Goal: Information Seeking & Learning: Learn about a topic

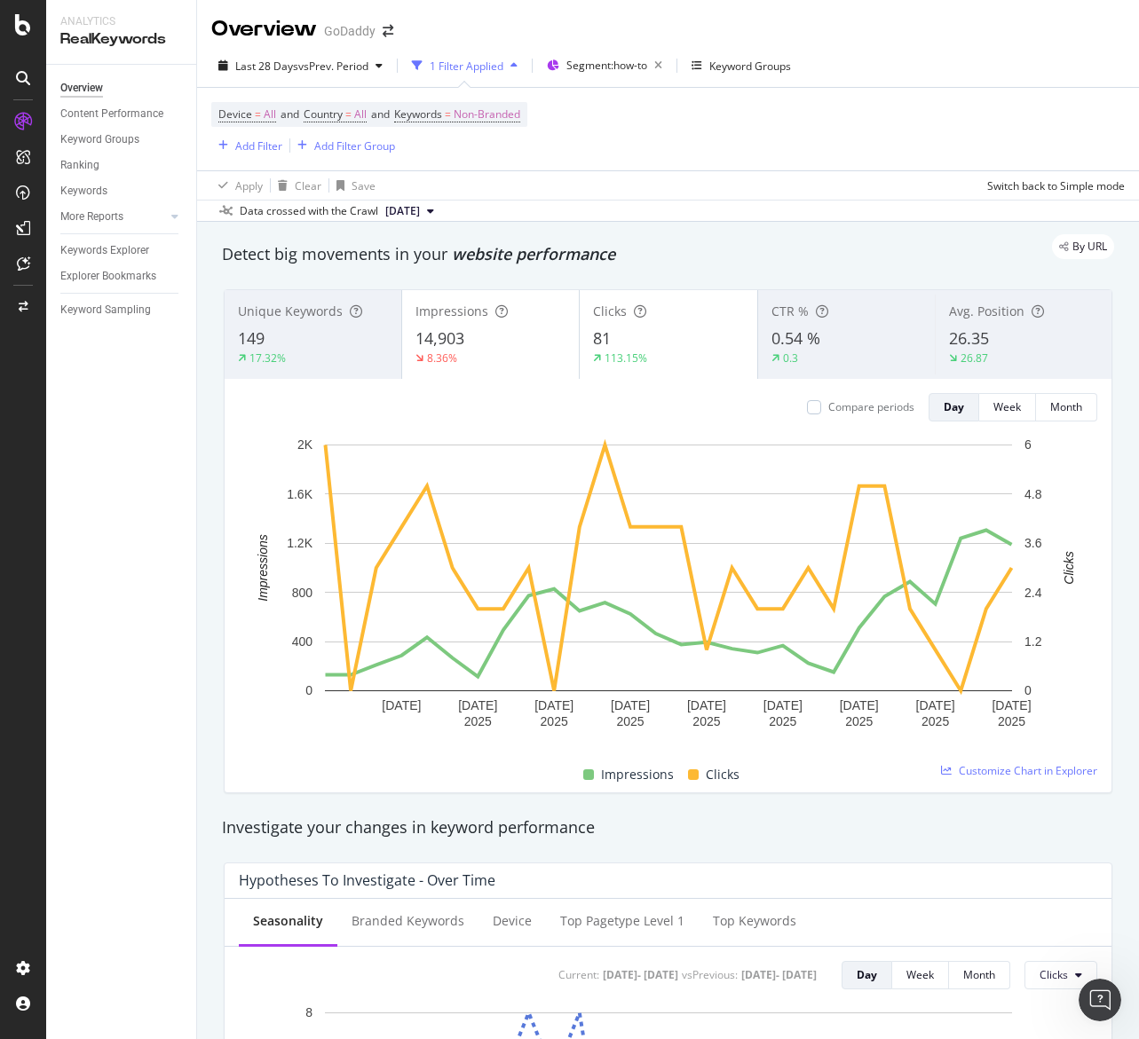
scroll to position [927, 0]
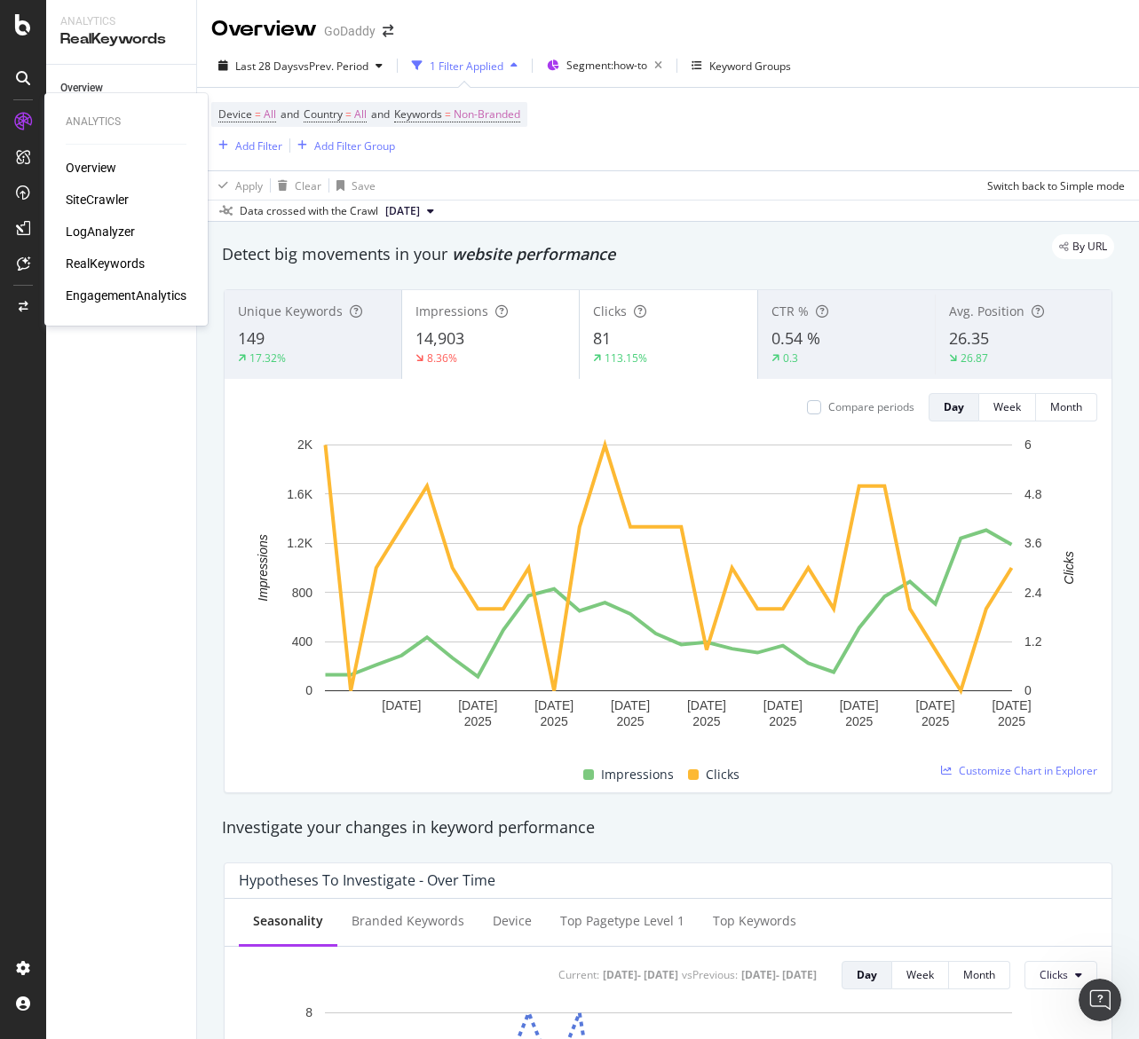
click at [105, 231] on div "LogAnalyzer" at bounding box center [100, 232] width 69 height 18
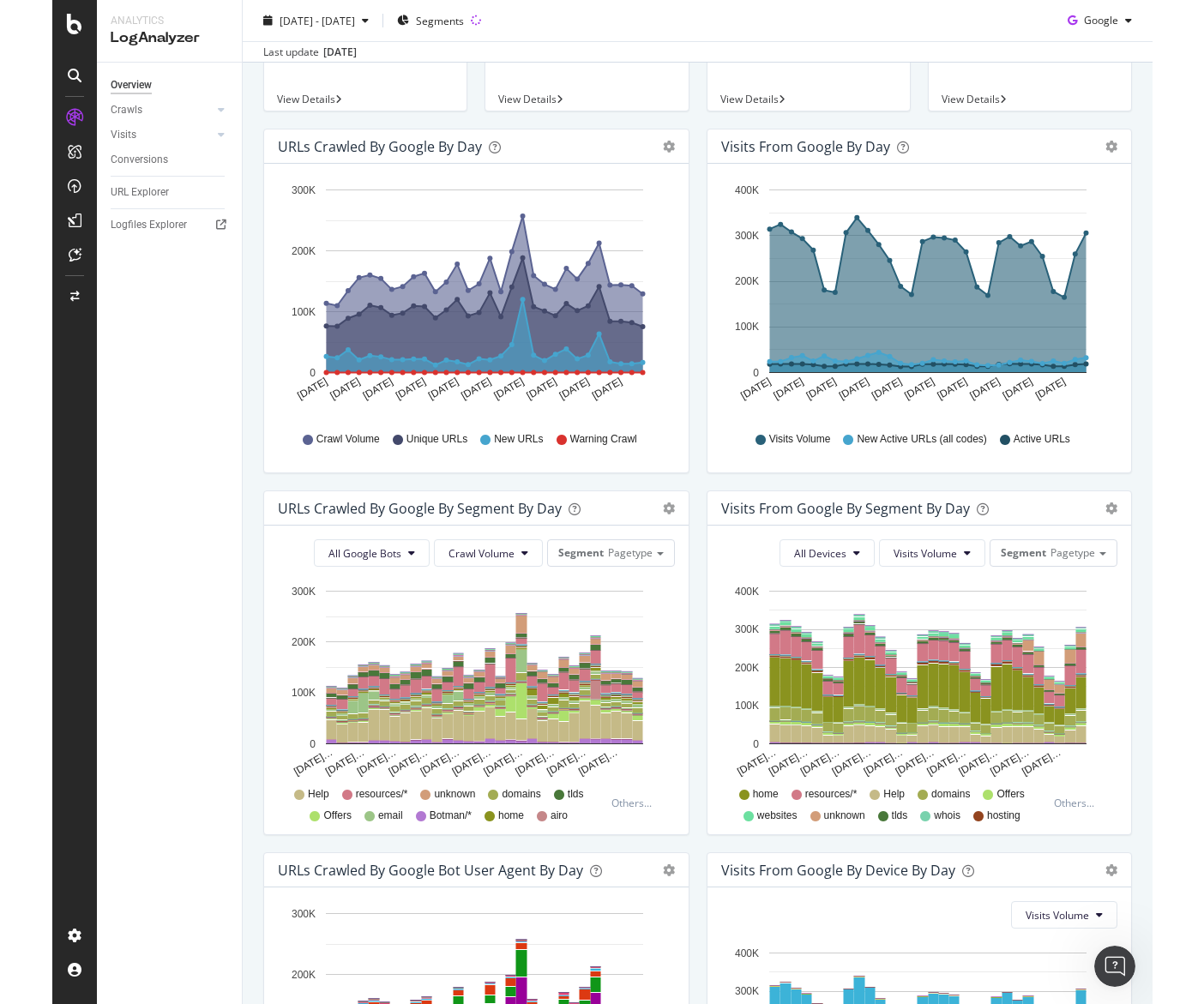
scroll to position [202, 0]
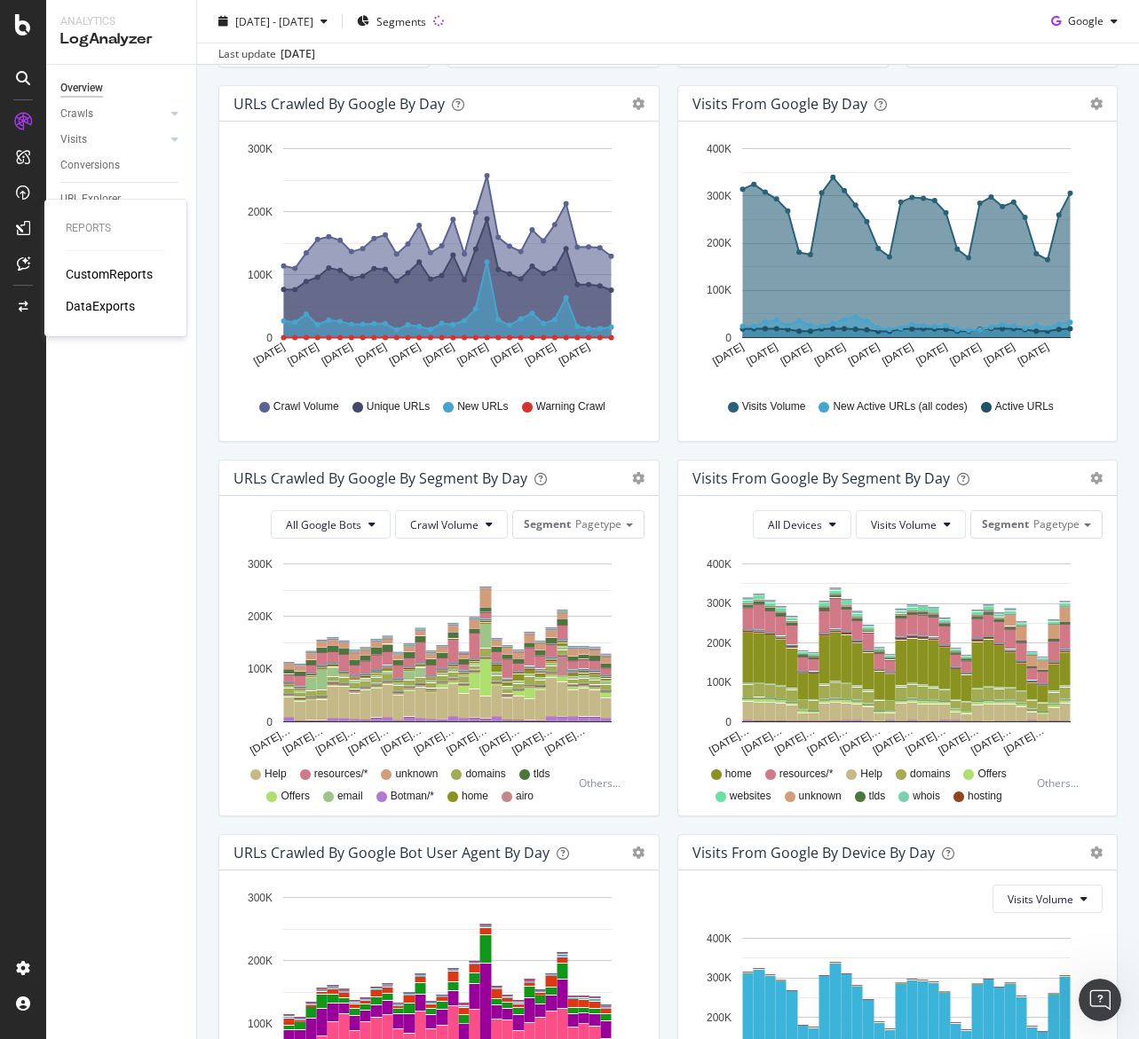
click at [122, 276] on div "CustomReports" at bounding box center [109, 274] width 87 height 18
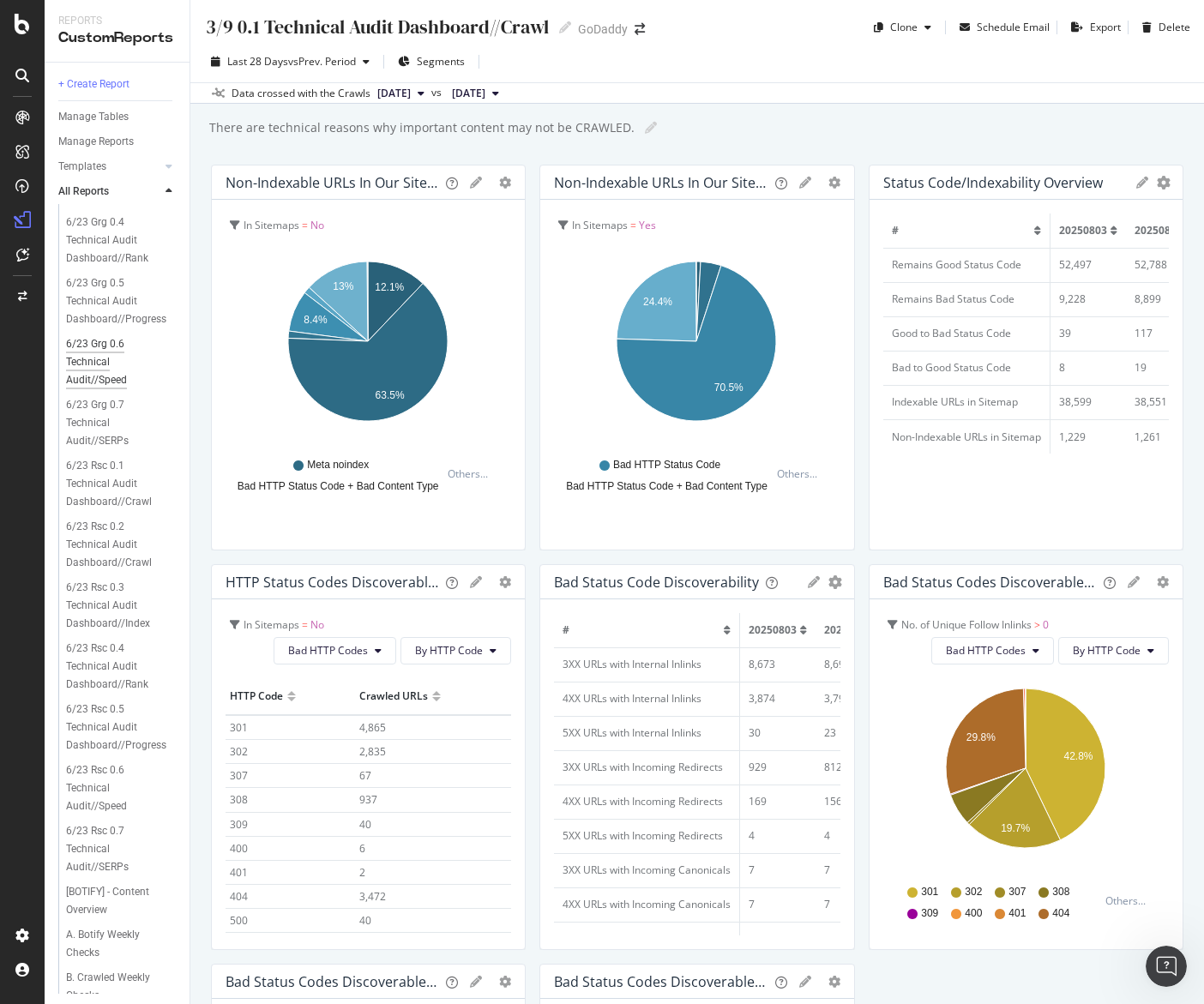
scroll to position [532, 0]
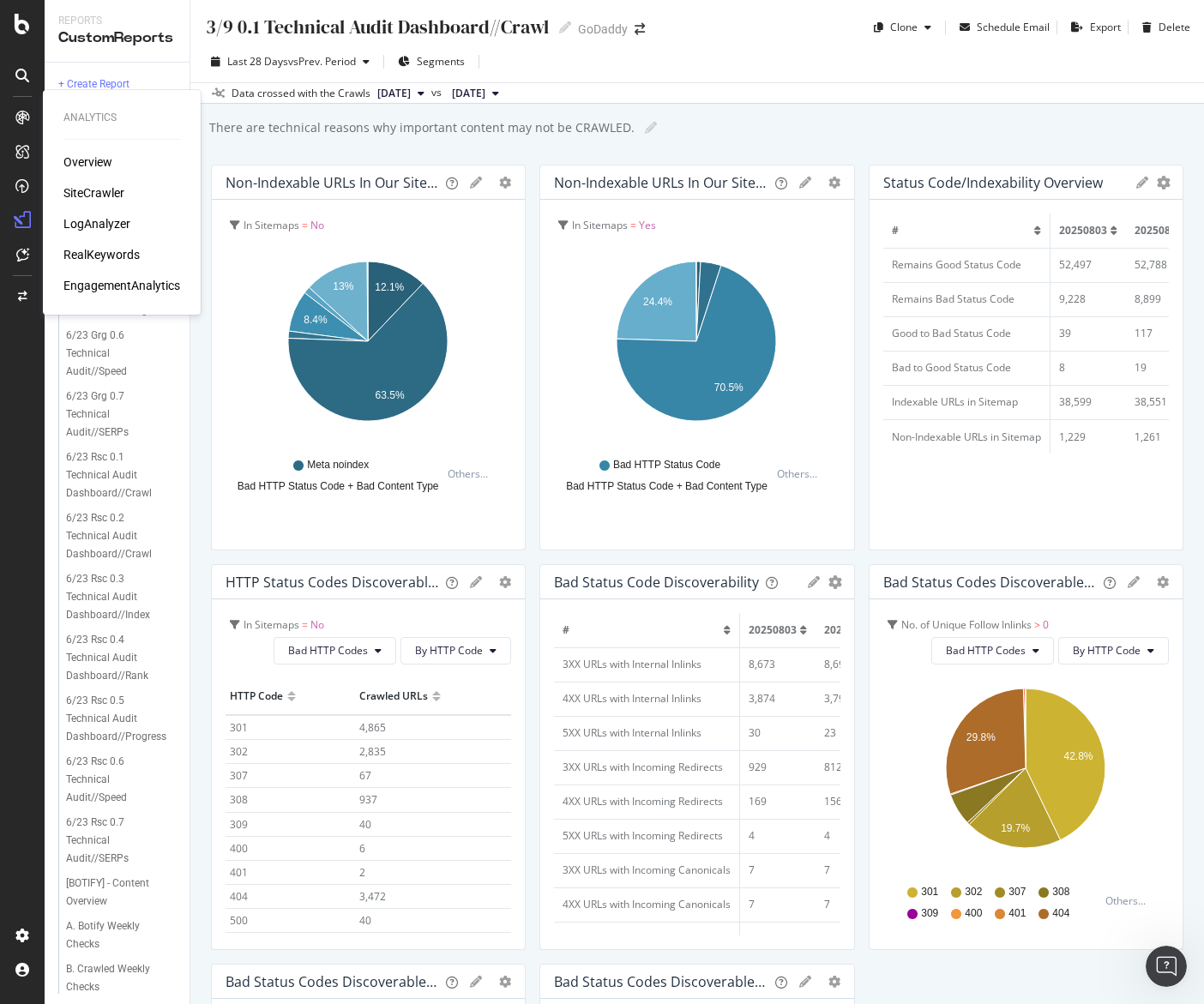
click at [107, 231] on div "LogAnalyzer" at bounding box center [97, 224] width 67 height 17
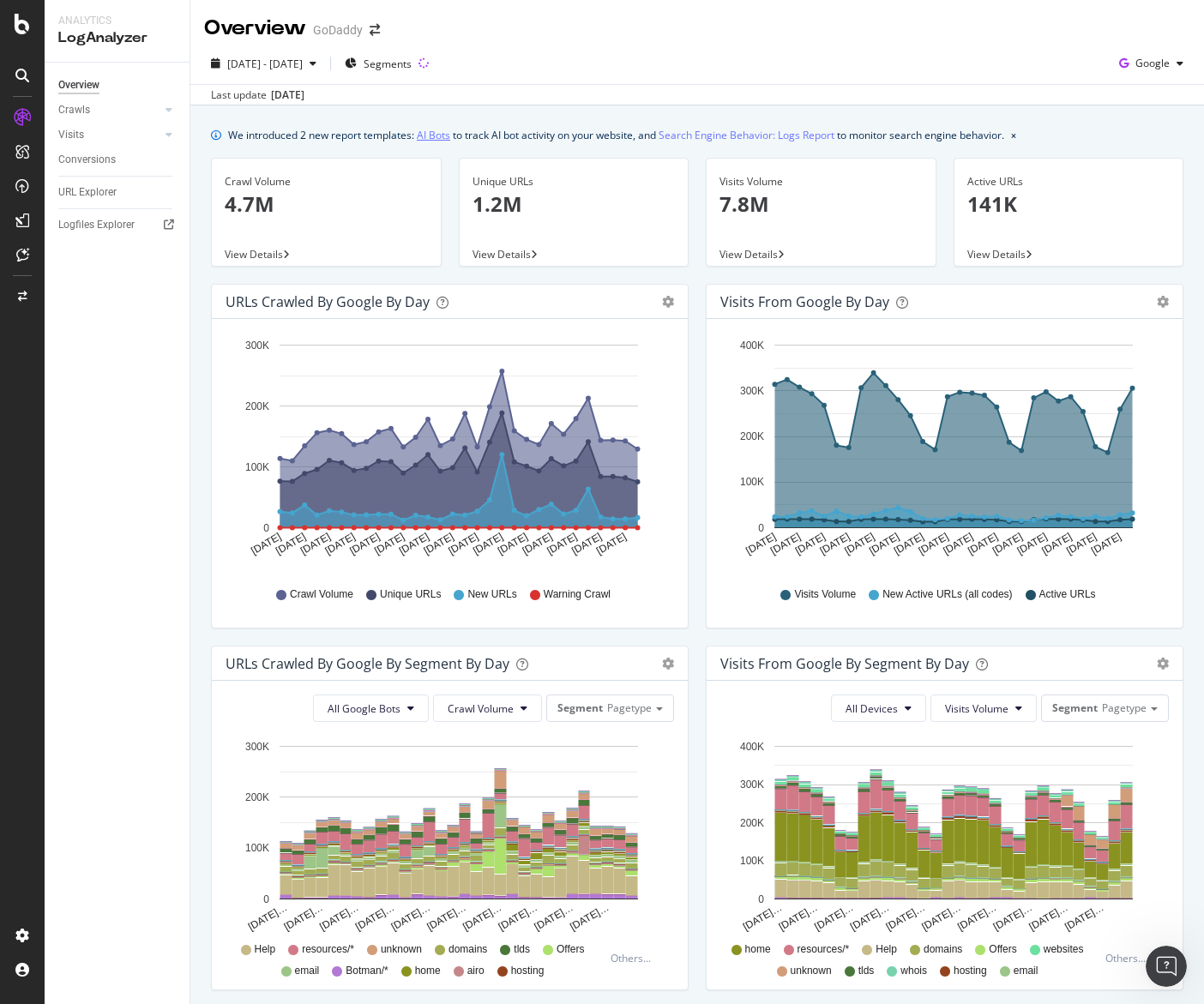
click at [440, 133] on link "AI Bots" at bounding box center [433, 134] width 34 height 18
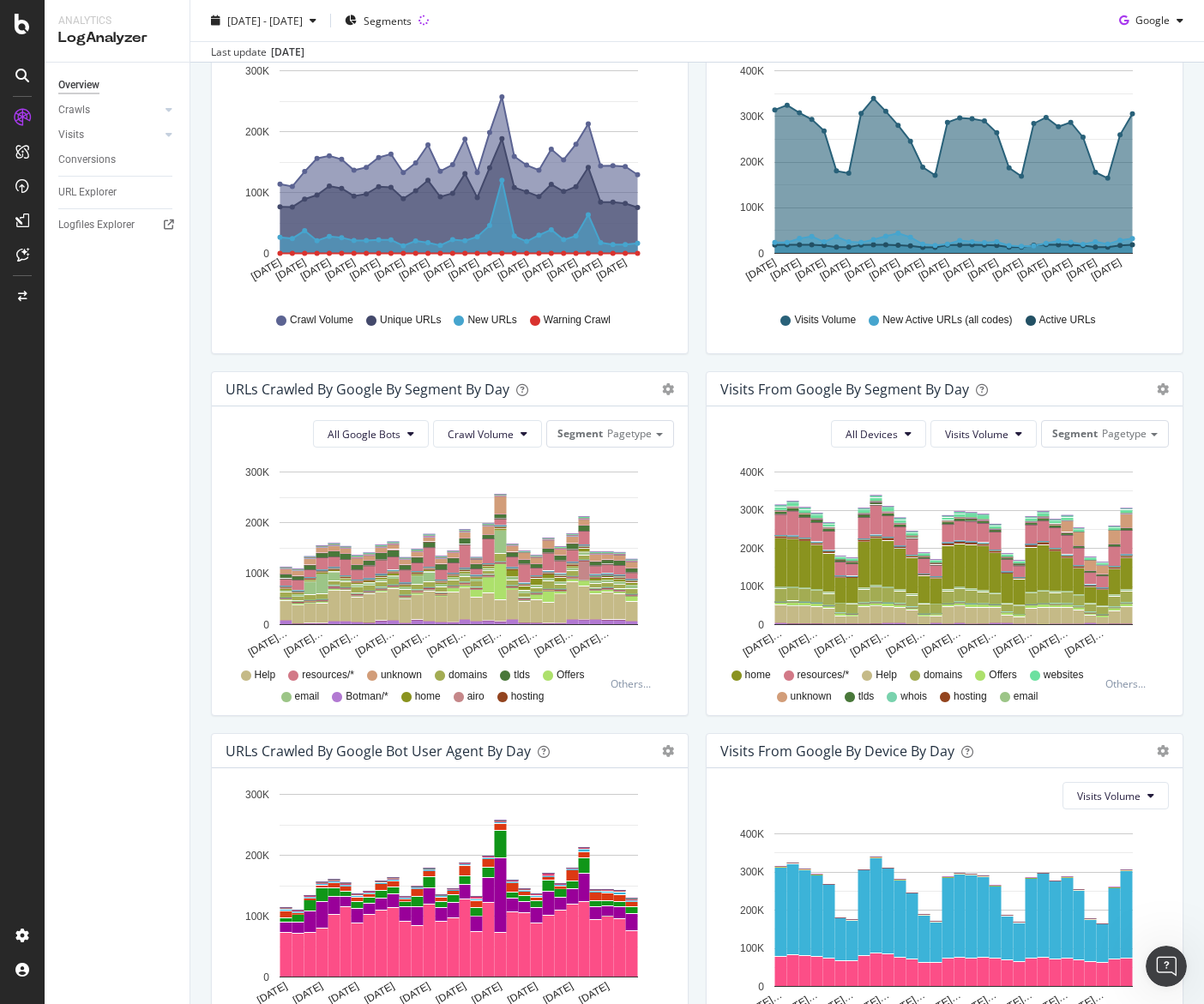
scroll to position [425, 0]
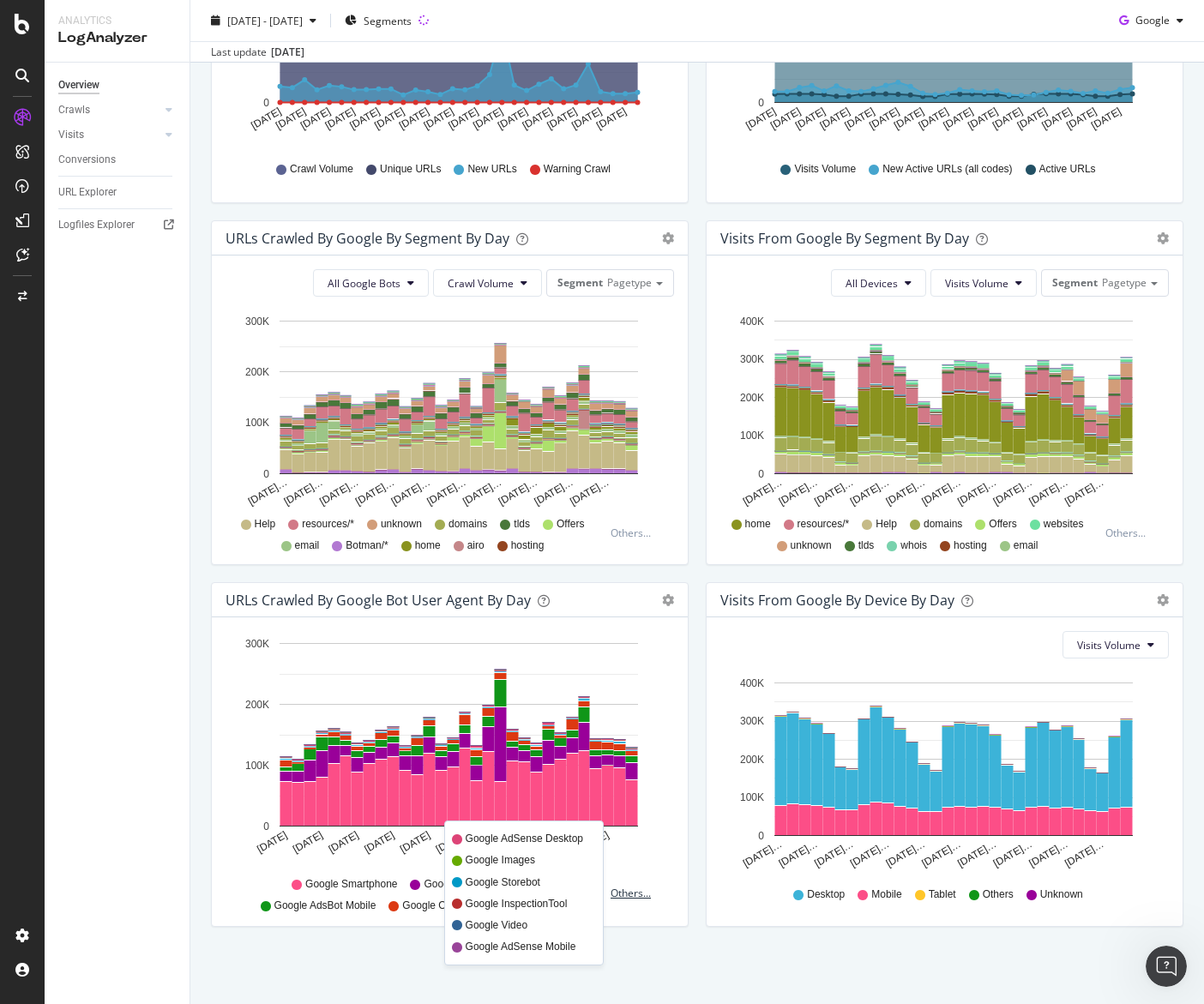
click at [637, 886] on div "Others..." at bounding box center [635, 893] width 48 height 14
click at [635, 891] on div "Others..." at bounding box center [635, 893] width 48 height 14
click at [639, 887] on div "Others..." at bounding box center [635, 893] width 48 height 14
click at [1100, 962] on div "Open Intercom Messenger" at bounding box center [1163, 963] width 57 height 57
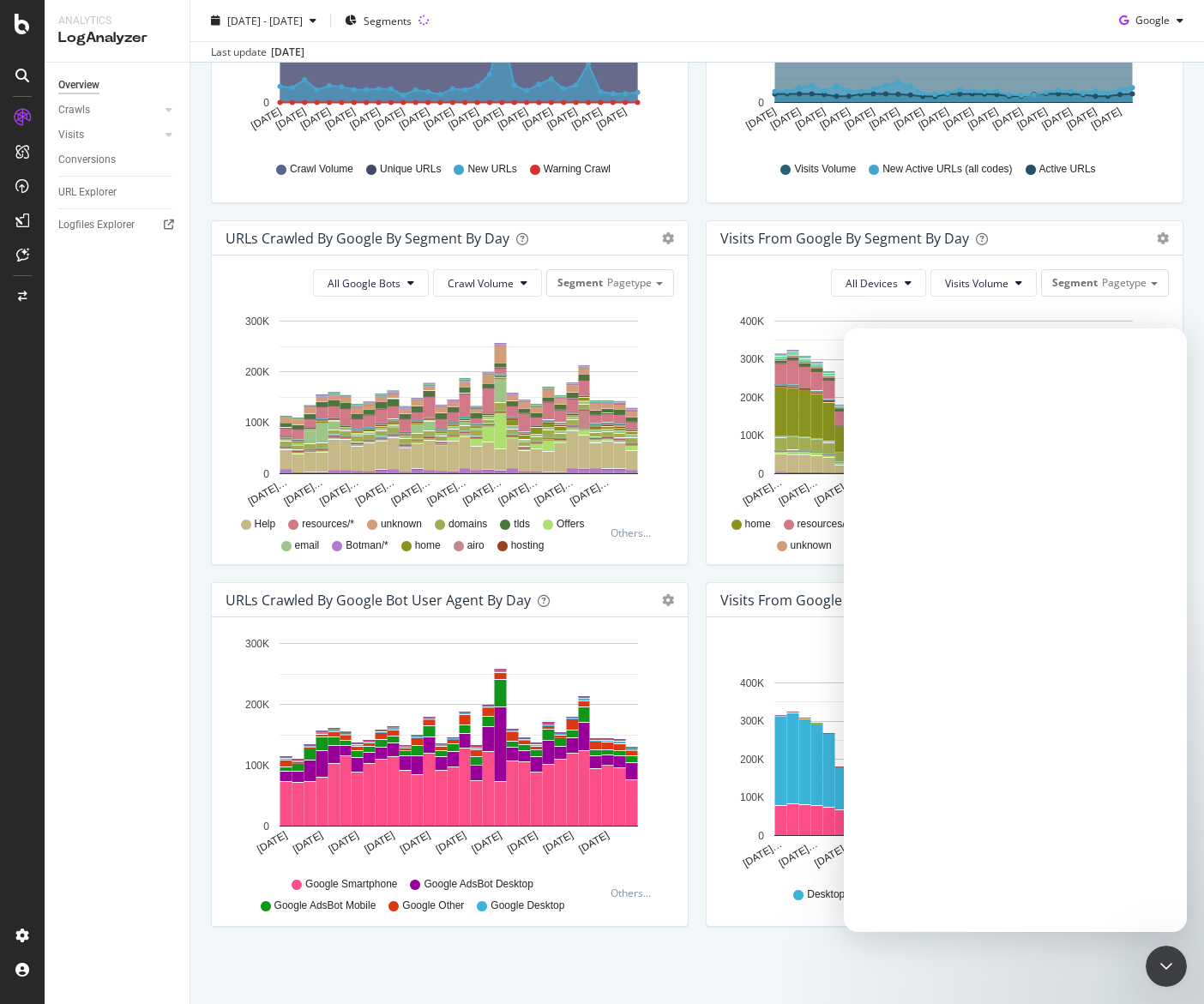
click at [981, 894] on div "Intercom messenger" at bounding box center [1015, 630] width 343 height 604
click at [979, 868] on div "Intercom messenger" at bounding box center [1015, 630] width 343 height 604
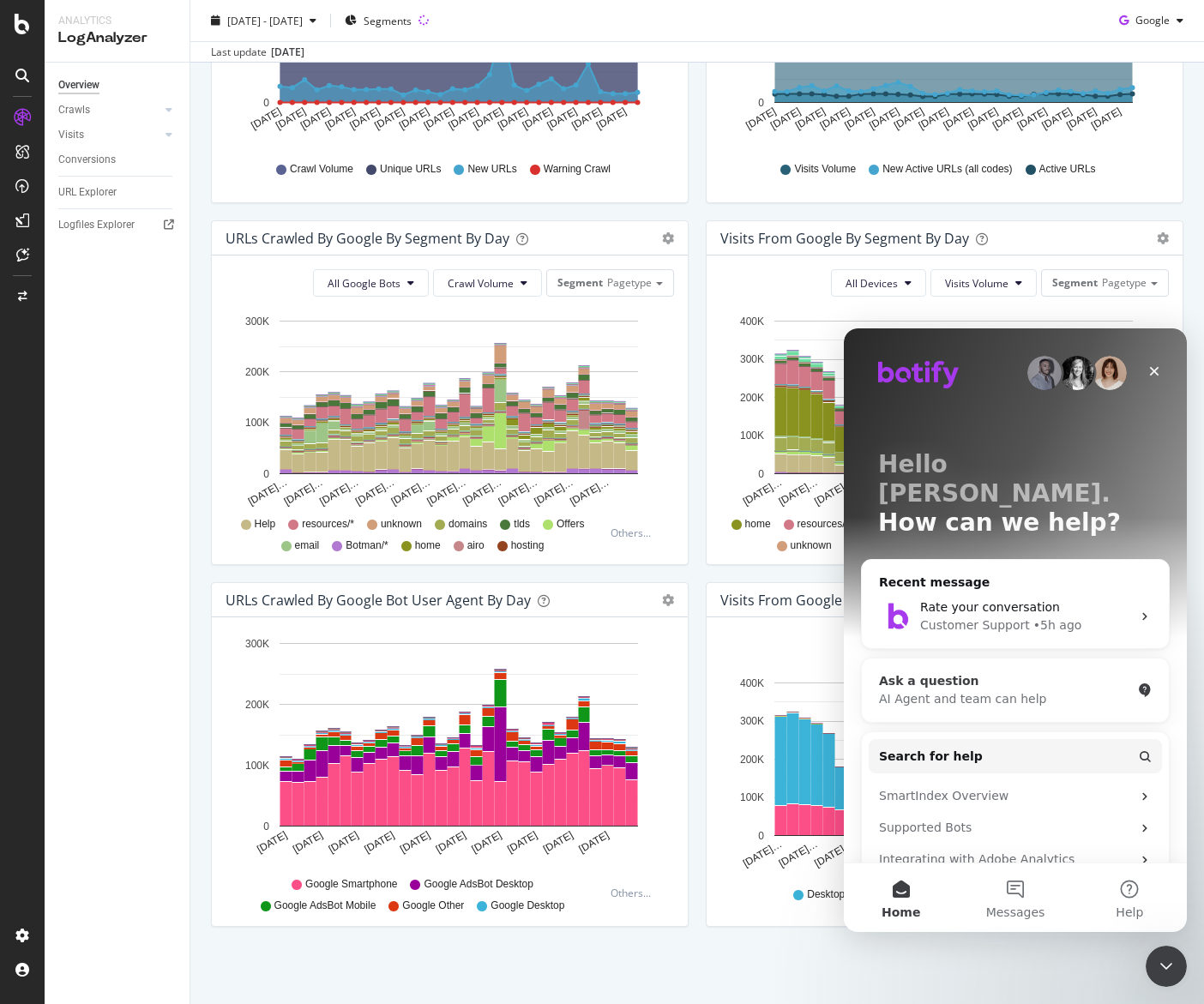
click at [1025, 690] on div "AI Agent and team can help" at bounding box center [1005, 699] width 252 height 18
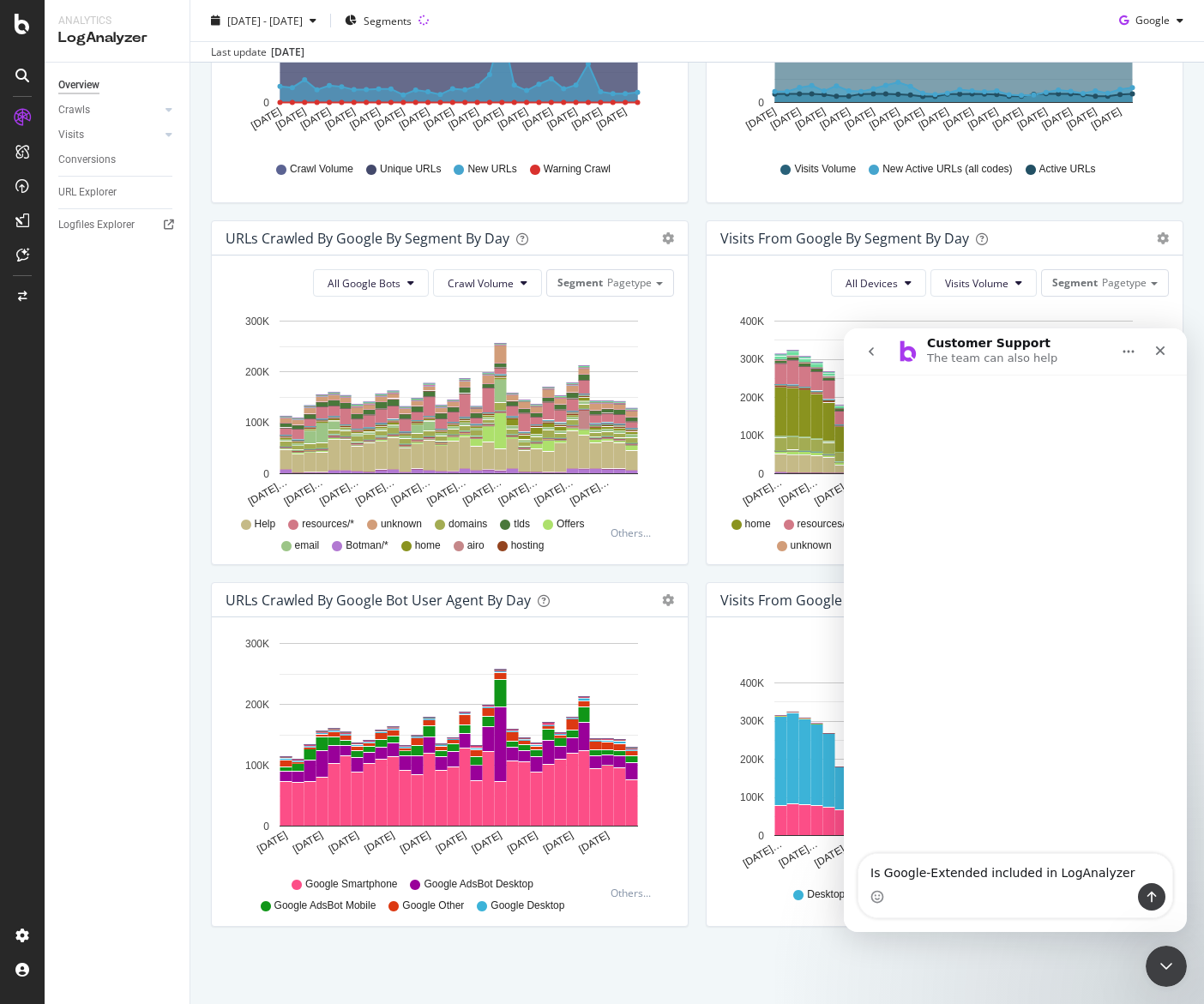
type textarea "Is Google-Extended included in LogAnalyzer?"
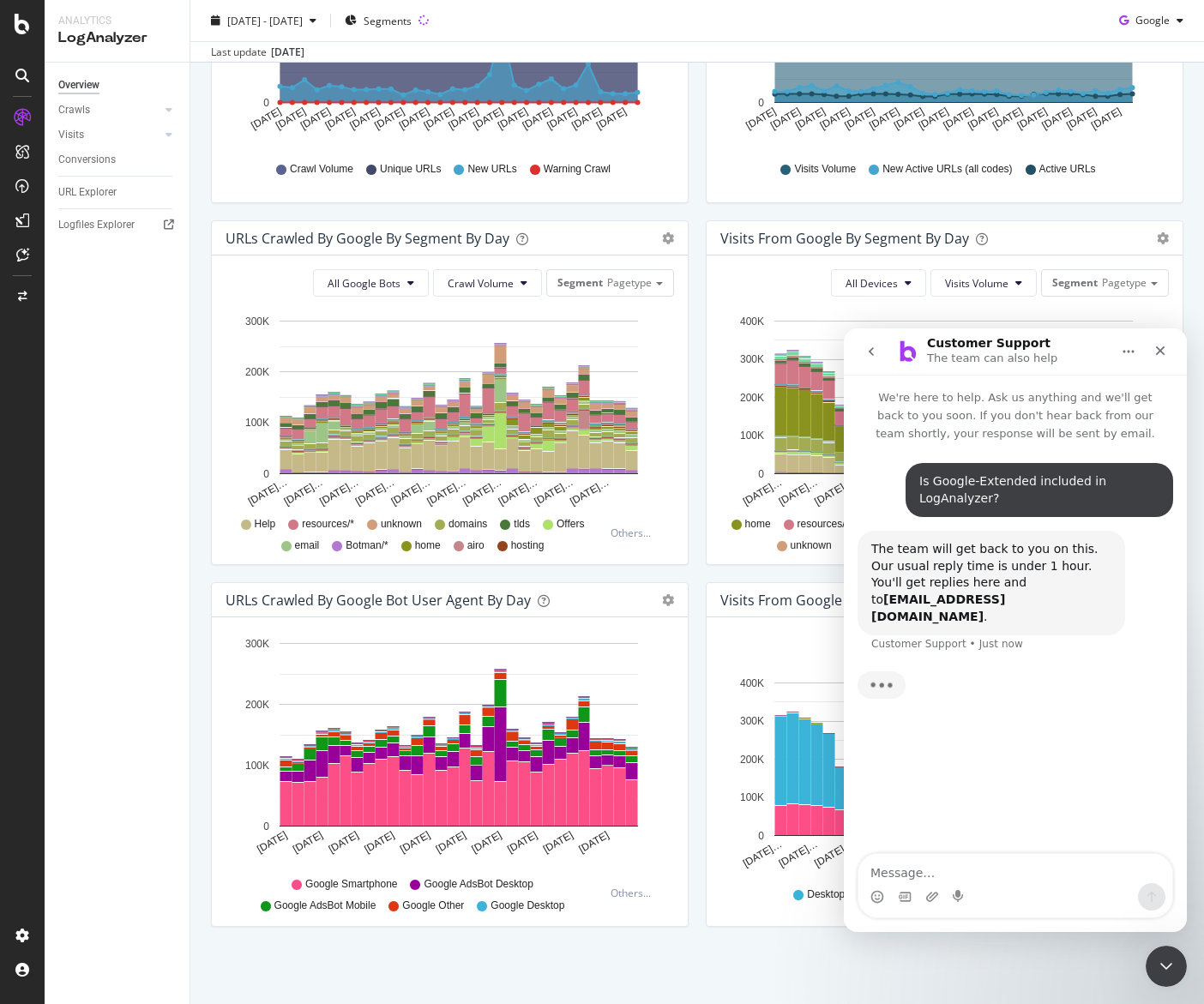
click at [570, 568] on div "URLs Crawled by Google By Segment By Day Timeline (by Value) Table All Google B…" at bounding box center [449, 401] width 495 height 362
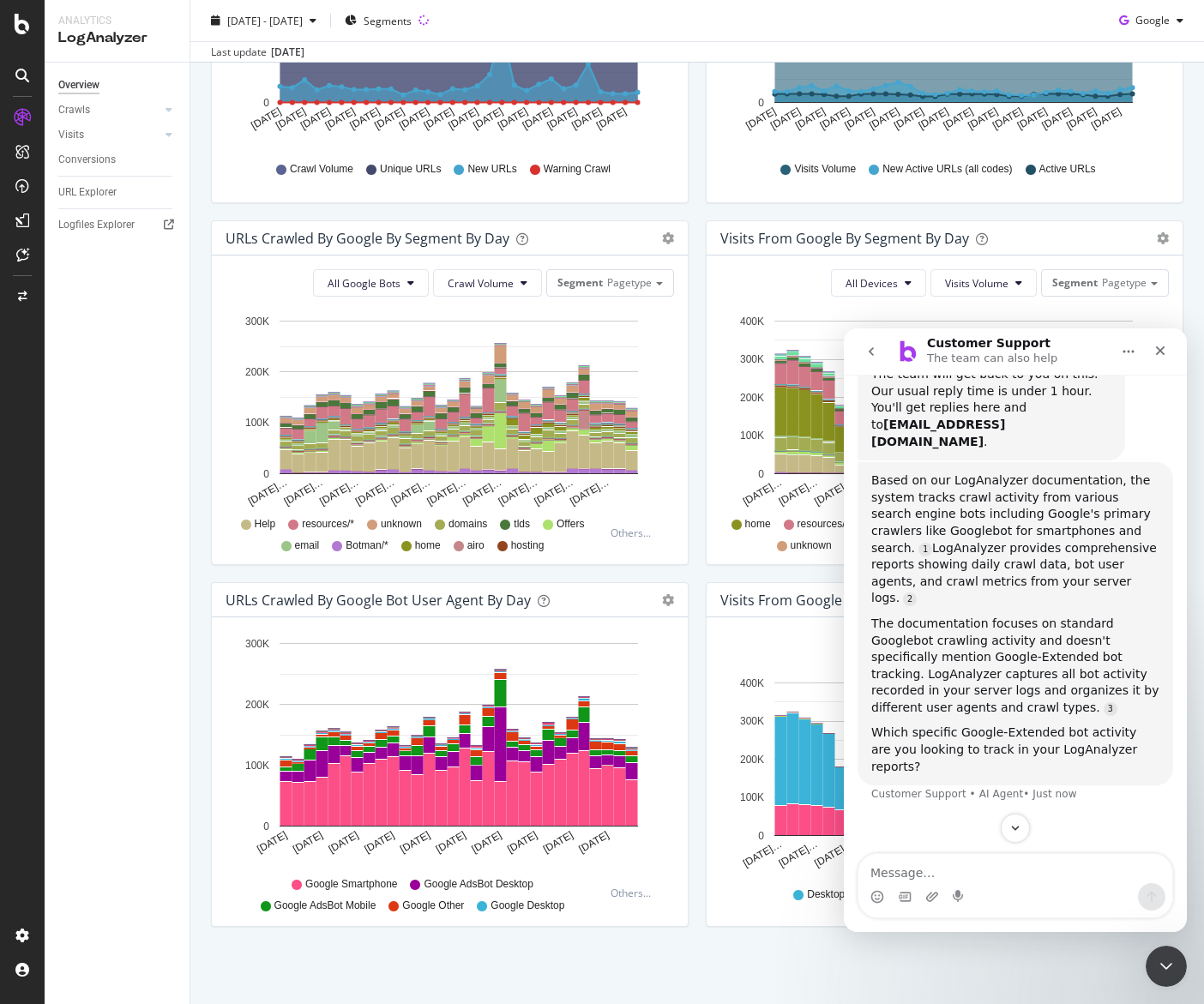
scroll to position [176, 0]
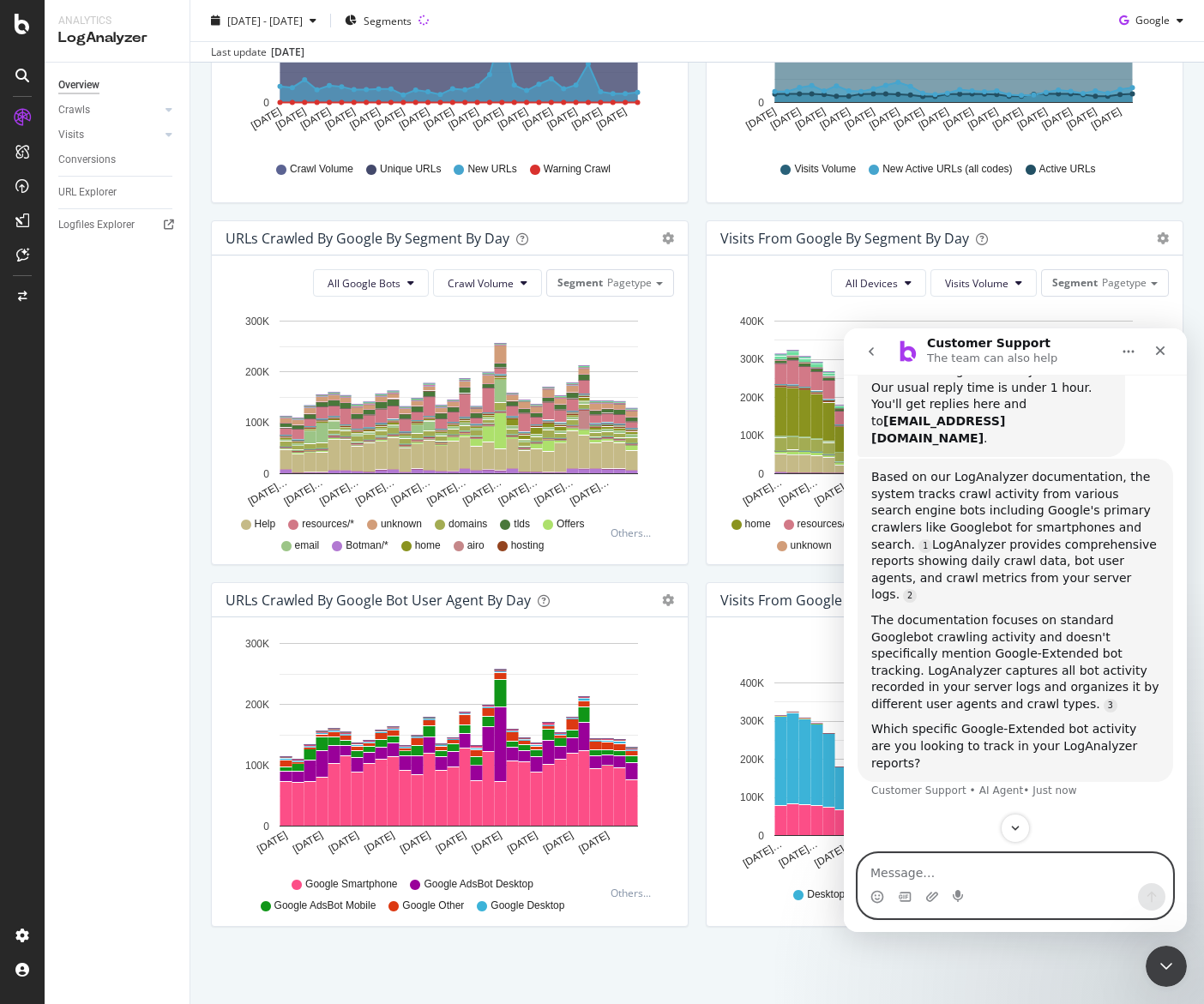
click at [926, 881] on textarea "Message…" at bounding box center [1015, 869] width 314 height 29
click at [1003, 896] on div "Intercom messenger" at bounding box center [1015, 897] width 314 height 27
click at [1015, 872] on textarea "The "Google-Extended" User Agent specifically" at bounding box center [1015, 869] width 314 height 29
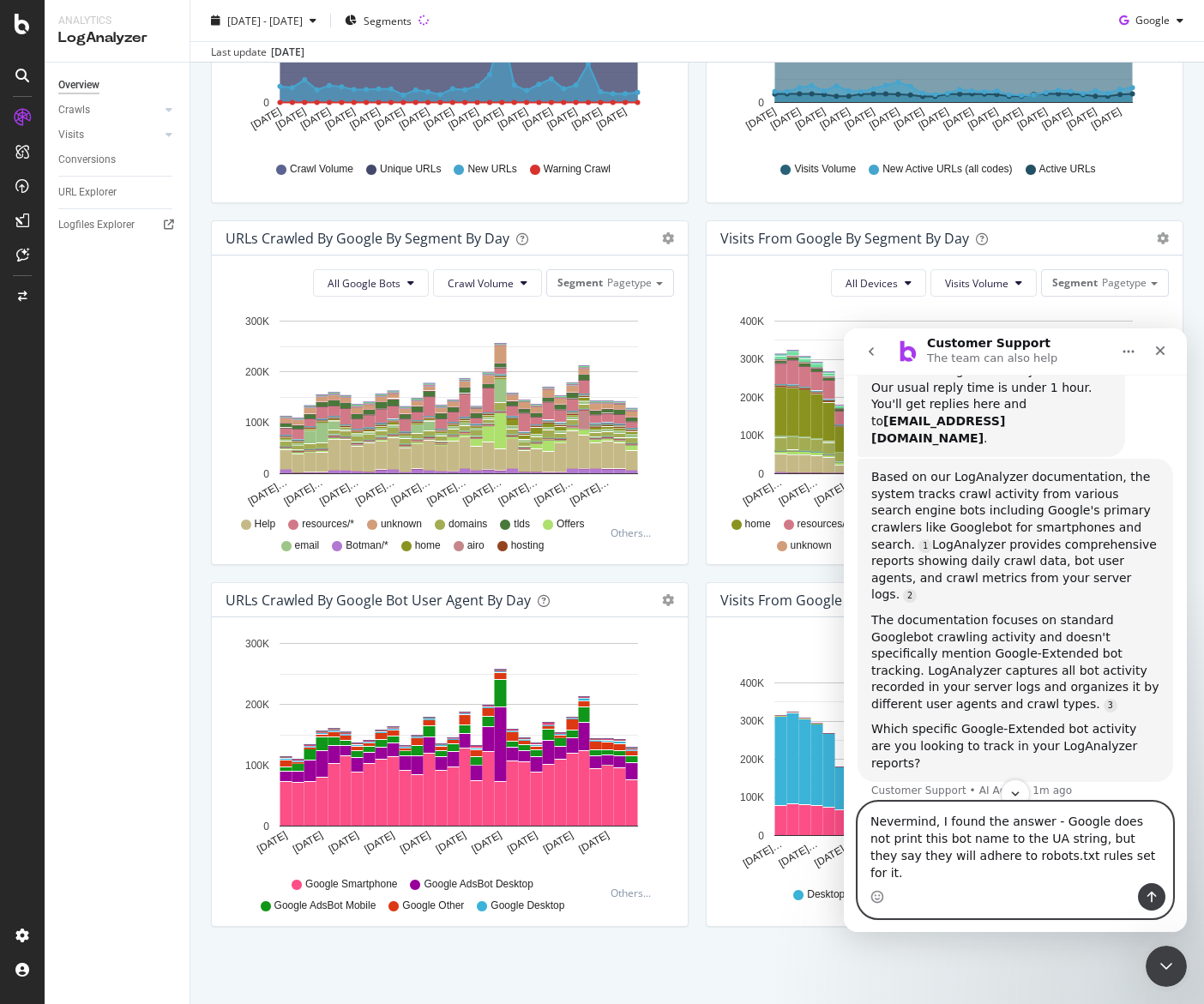
type textarea "Nevermind, I found the answer - Google does not print this bot name to the UA s…"
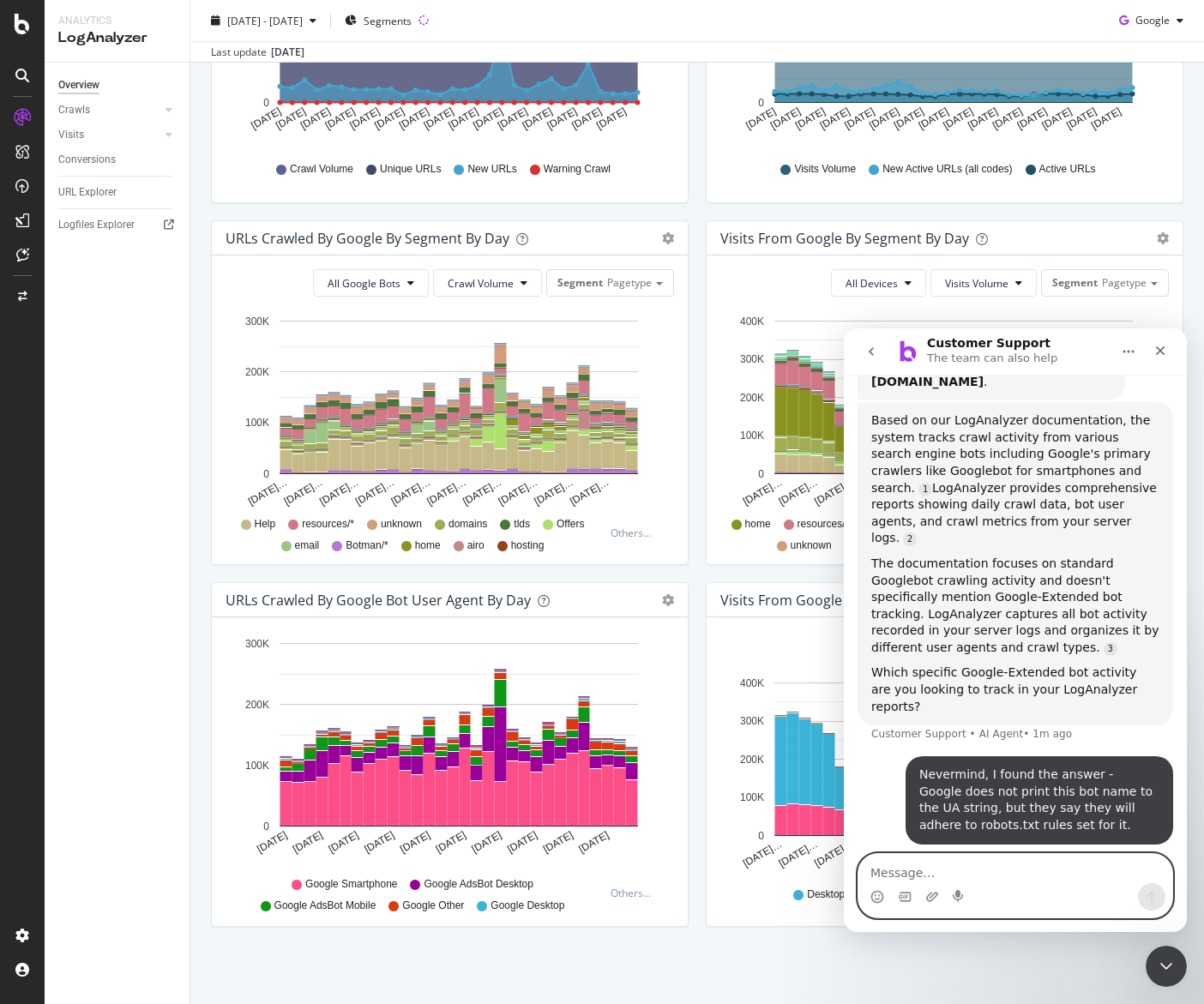
scroll to position [249, 0]
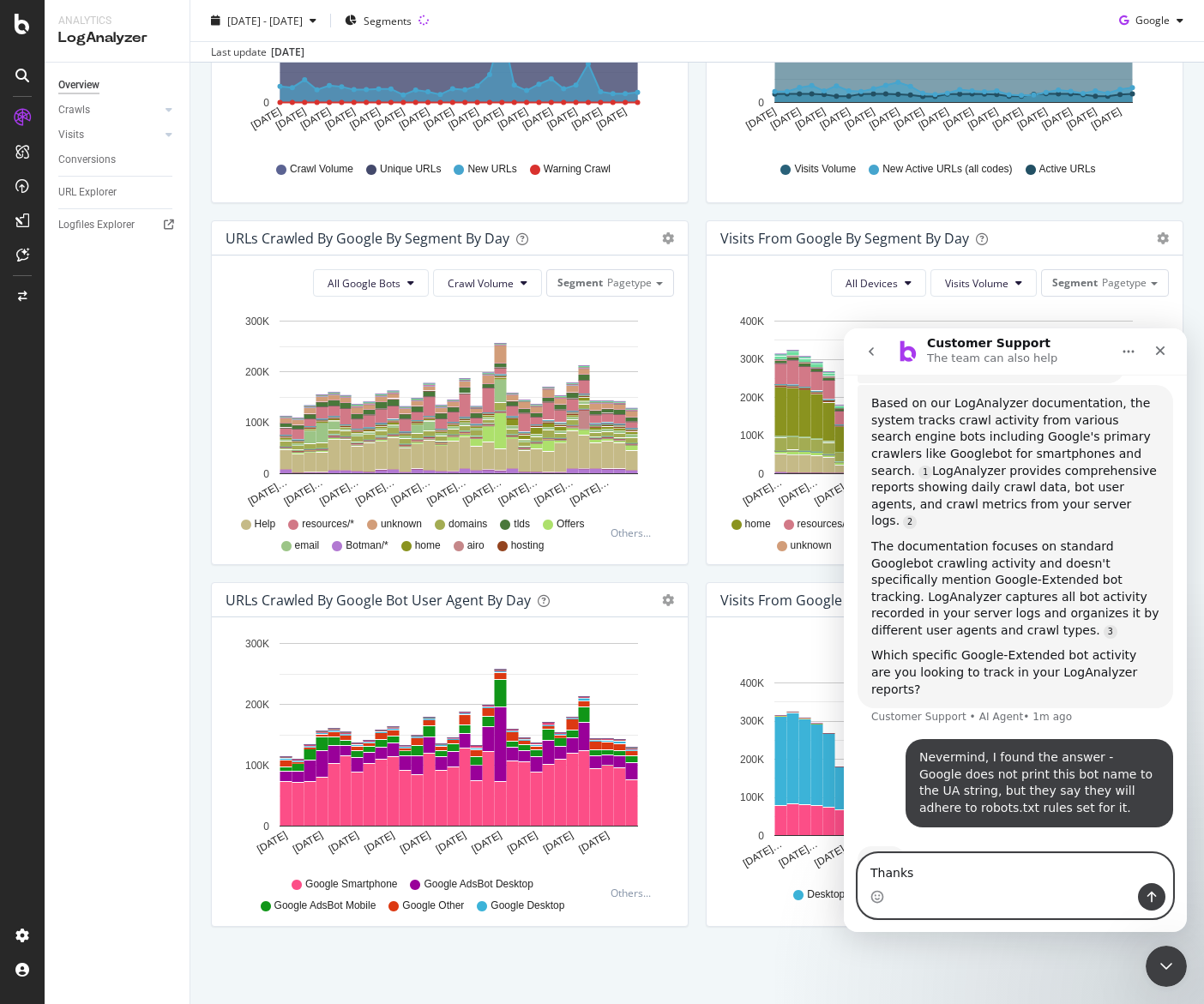
type textarea "Thanks"
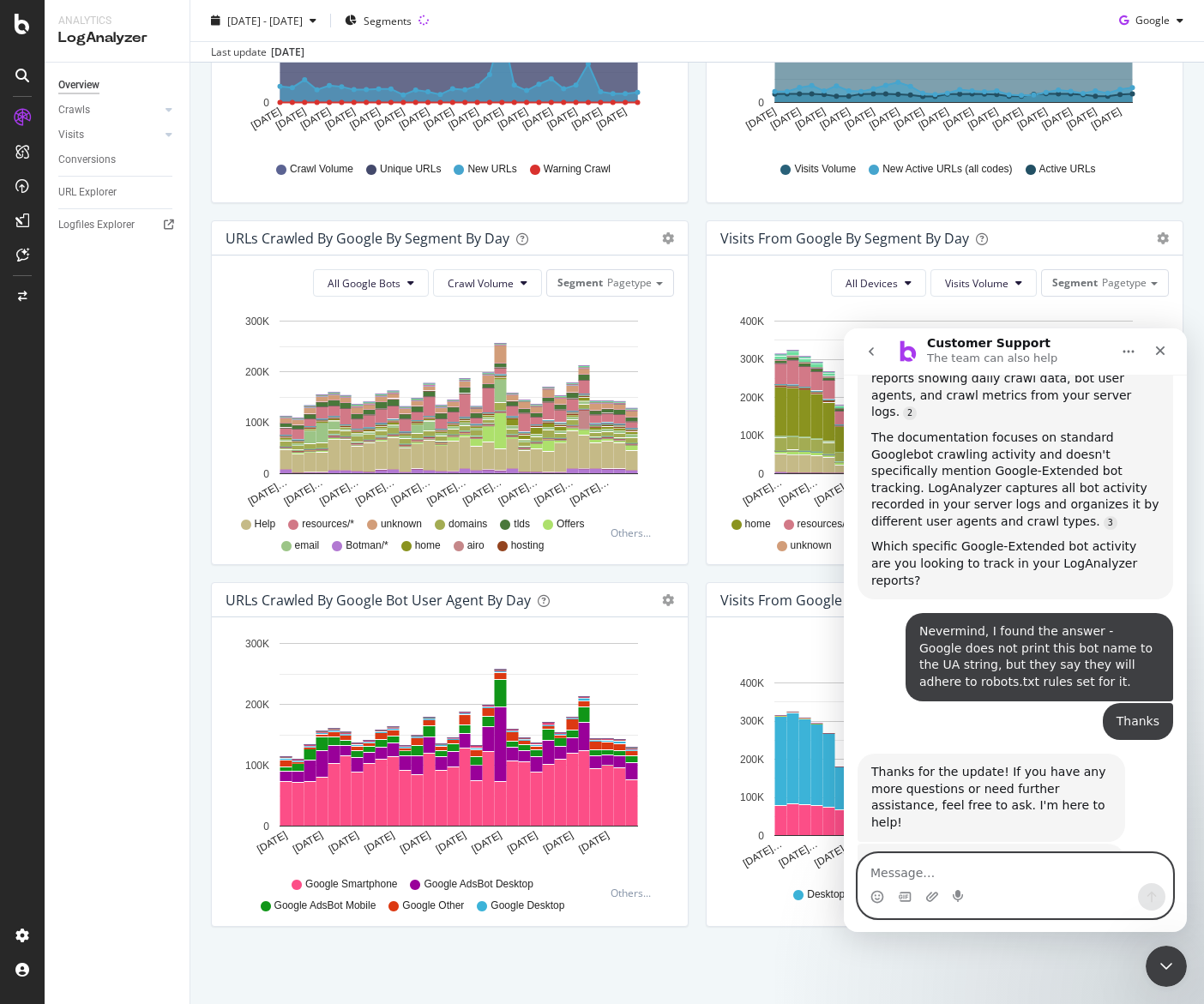
scroll to position [390, 0]
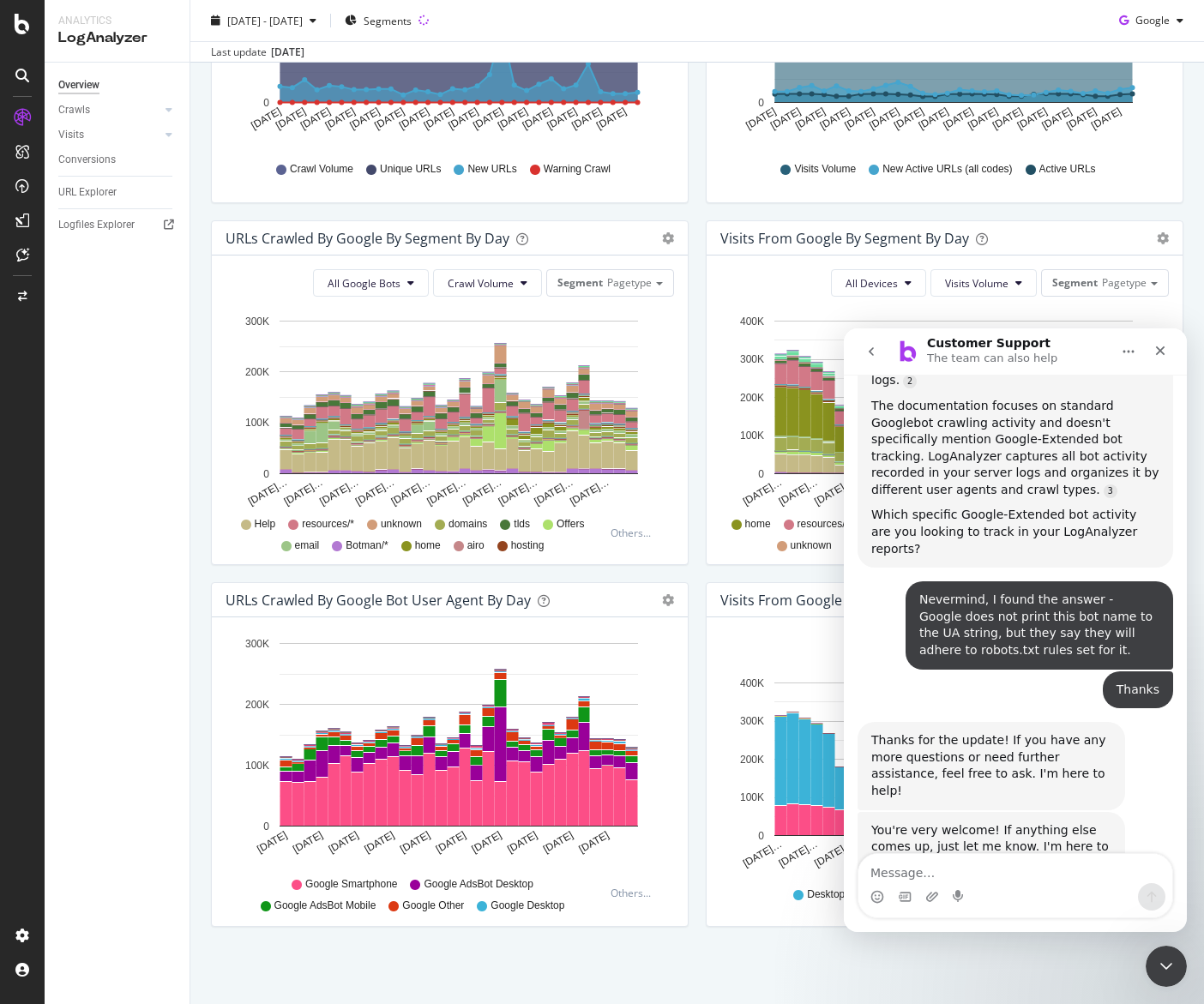
drag, startPoint x: 683, startPoint y: 201, endPoint x: 203, endPoint y: 131, distance: 485.1
click at [682, 200] on div "Hold CMD (⌘) while clicking to filter the report. [DATE] [DATE] [DATE] [DATE] […" at bounding box center [449, 48] width 476 height 309
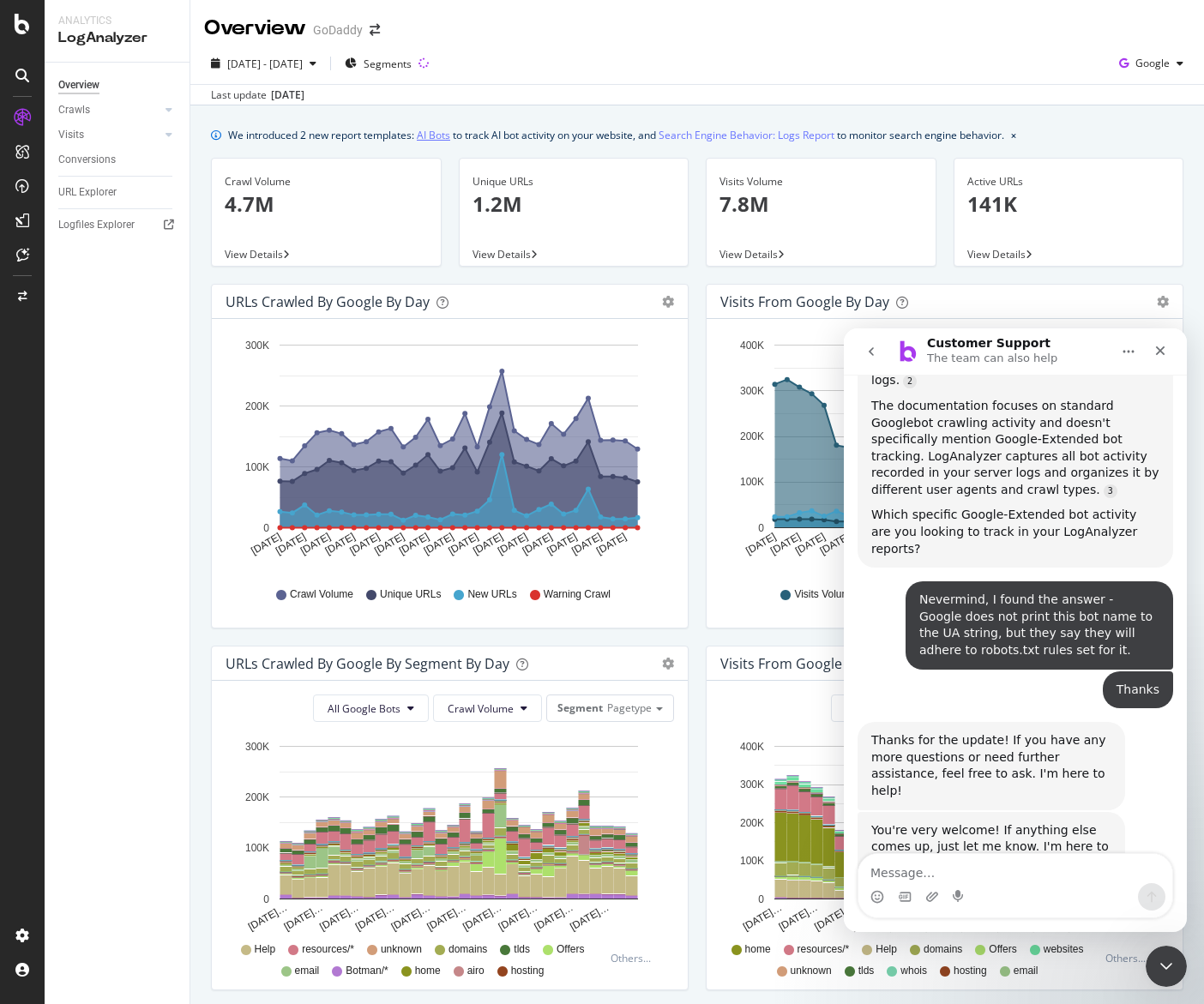
click at [442, 135] on link "AI Bots" at bounding box center [433, 134] width 34 height 18
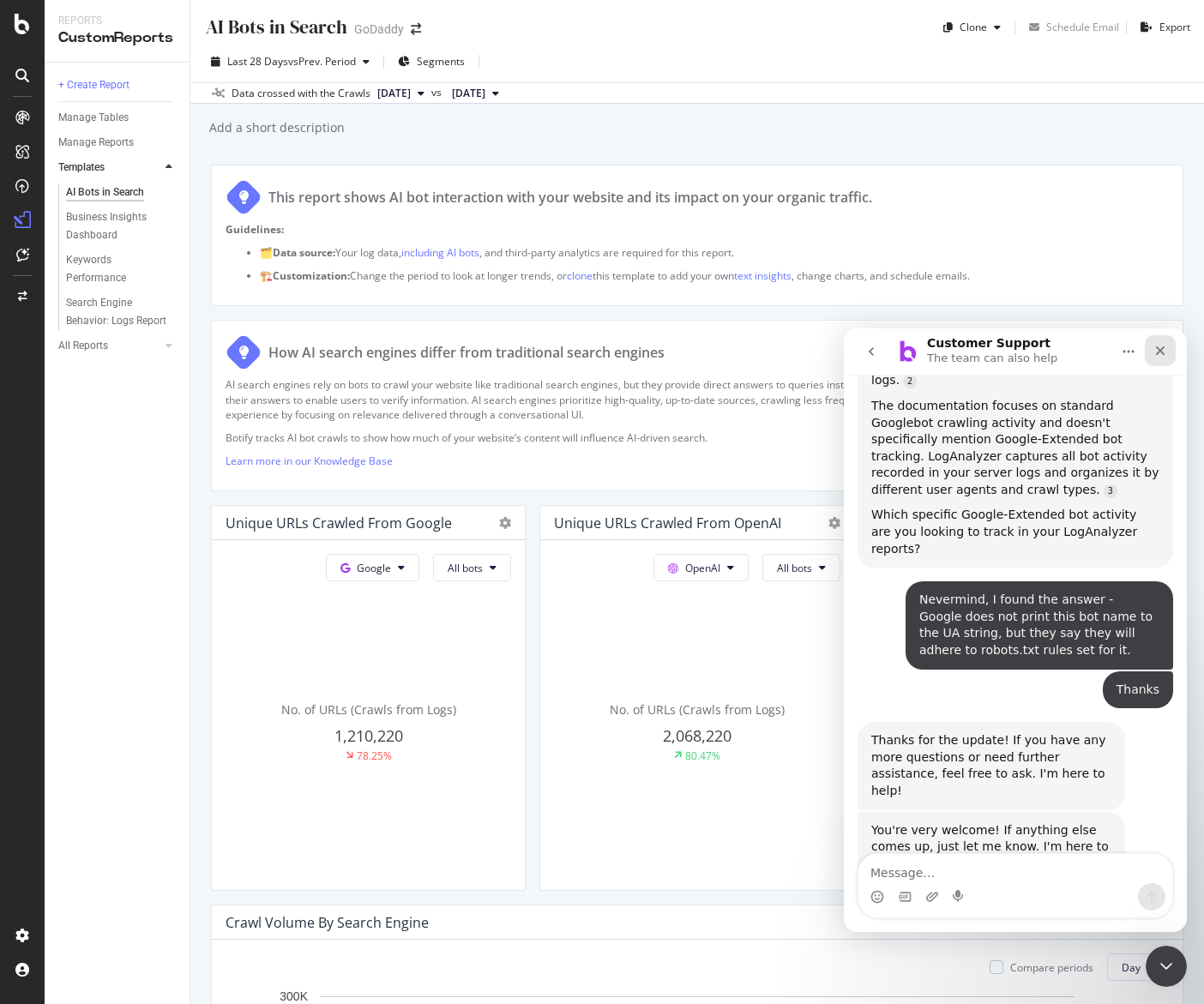
click at [1100, 349] on icon "Close" at bounding box center [1161, 351] width 14 height 14
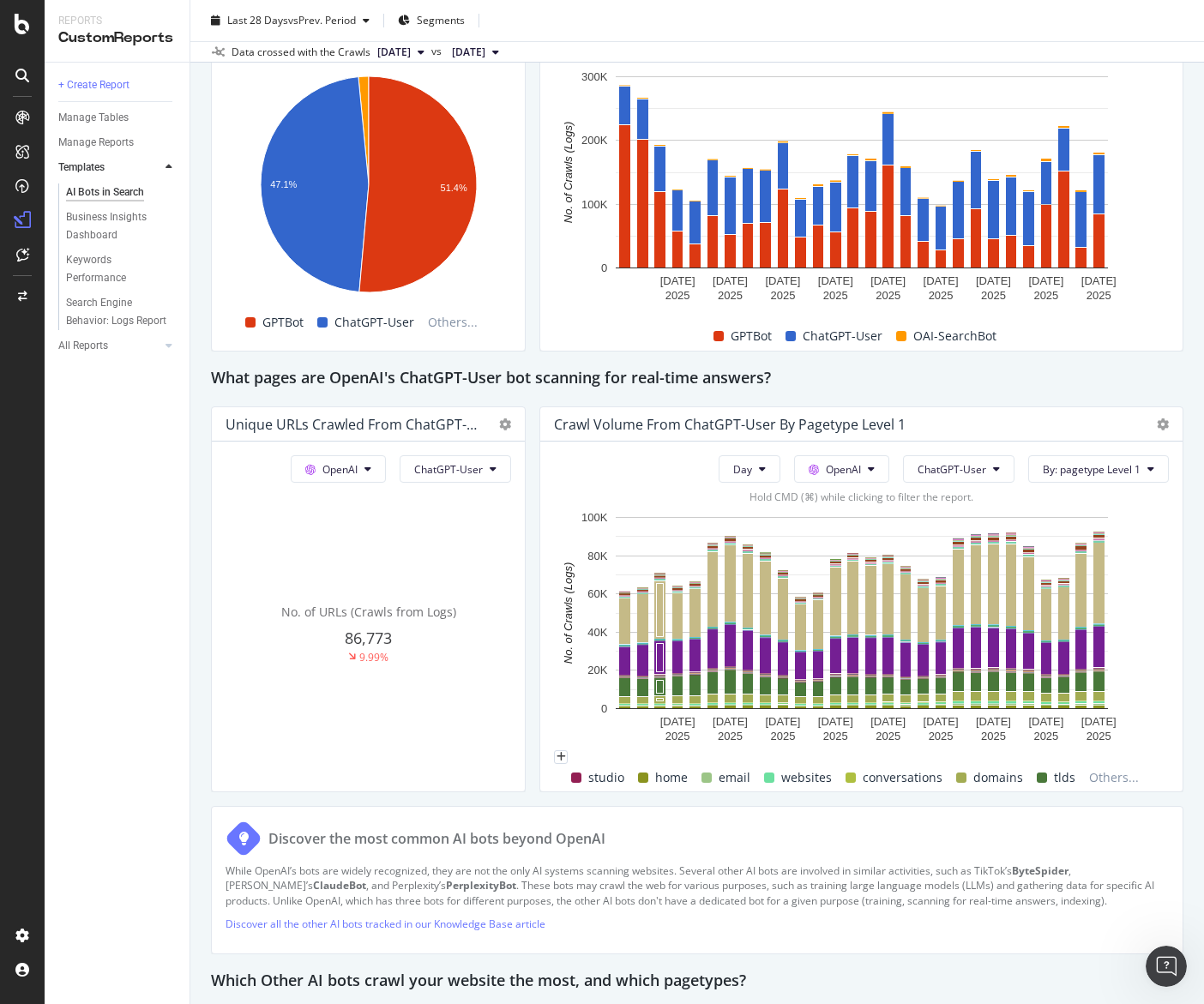
scroll to position [1669, 0]
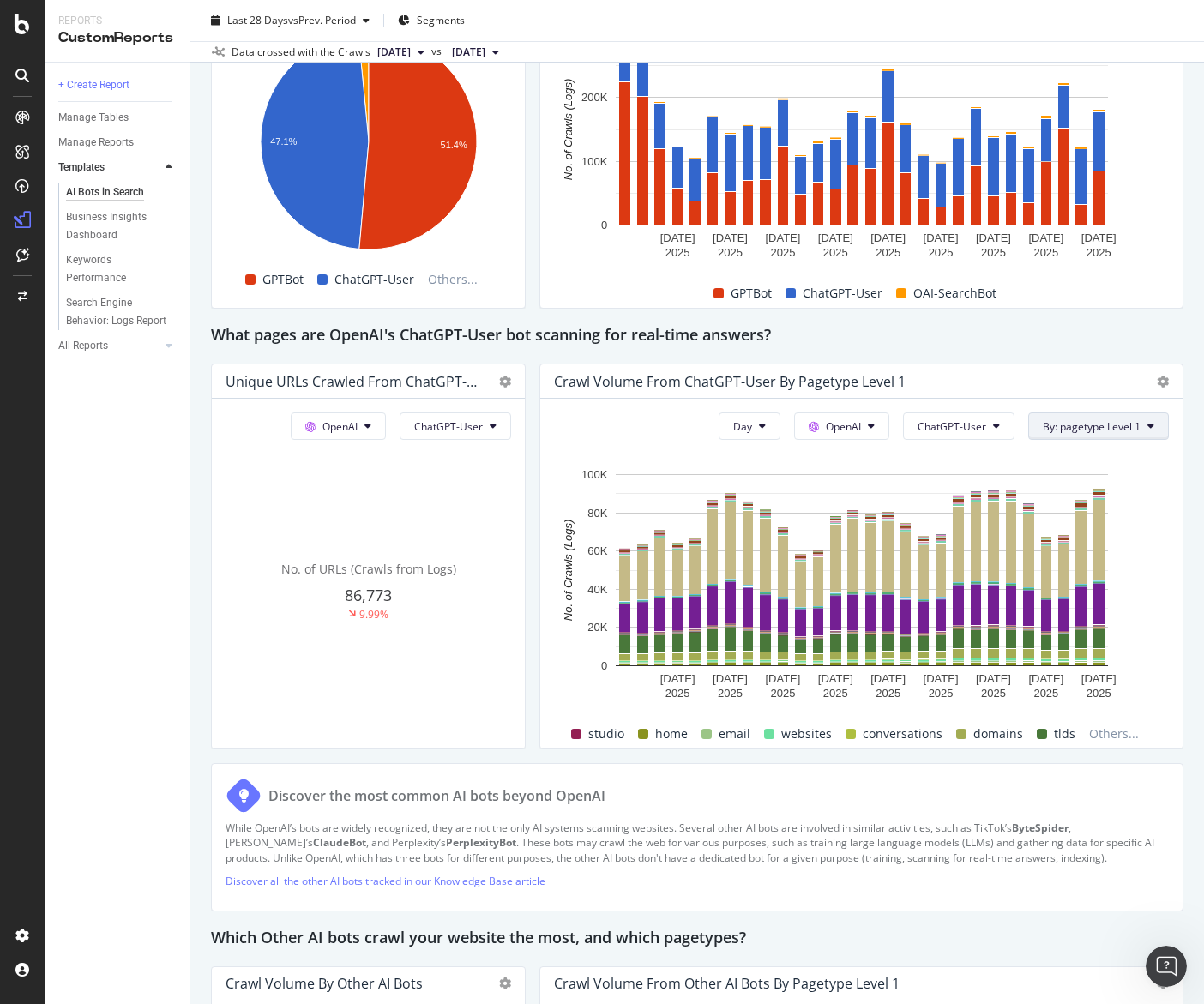
click at [1077, 431] on span "By: pagetype Level 1" at bounding box center [1091, 426] width 98 height 14
click at [1071, 484] on div "Select a Segment" at bounding box center [1062, 488] width 213 height 28
click at [1077, 368] on div "Crawl Volume from ChatGPT-User by pagetype Level 1" at bounding box center [861, 382] width 643 height 35
click at [1100, 741] on span "Others..." at bounding box center [1114, 733] width 64 height 20
click at [1100, 735] on span "Others..." at bounding box center [1114, 733] width 64 height 20
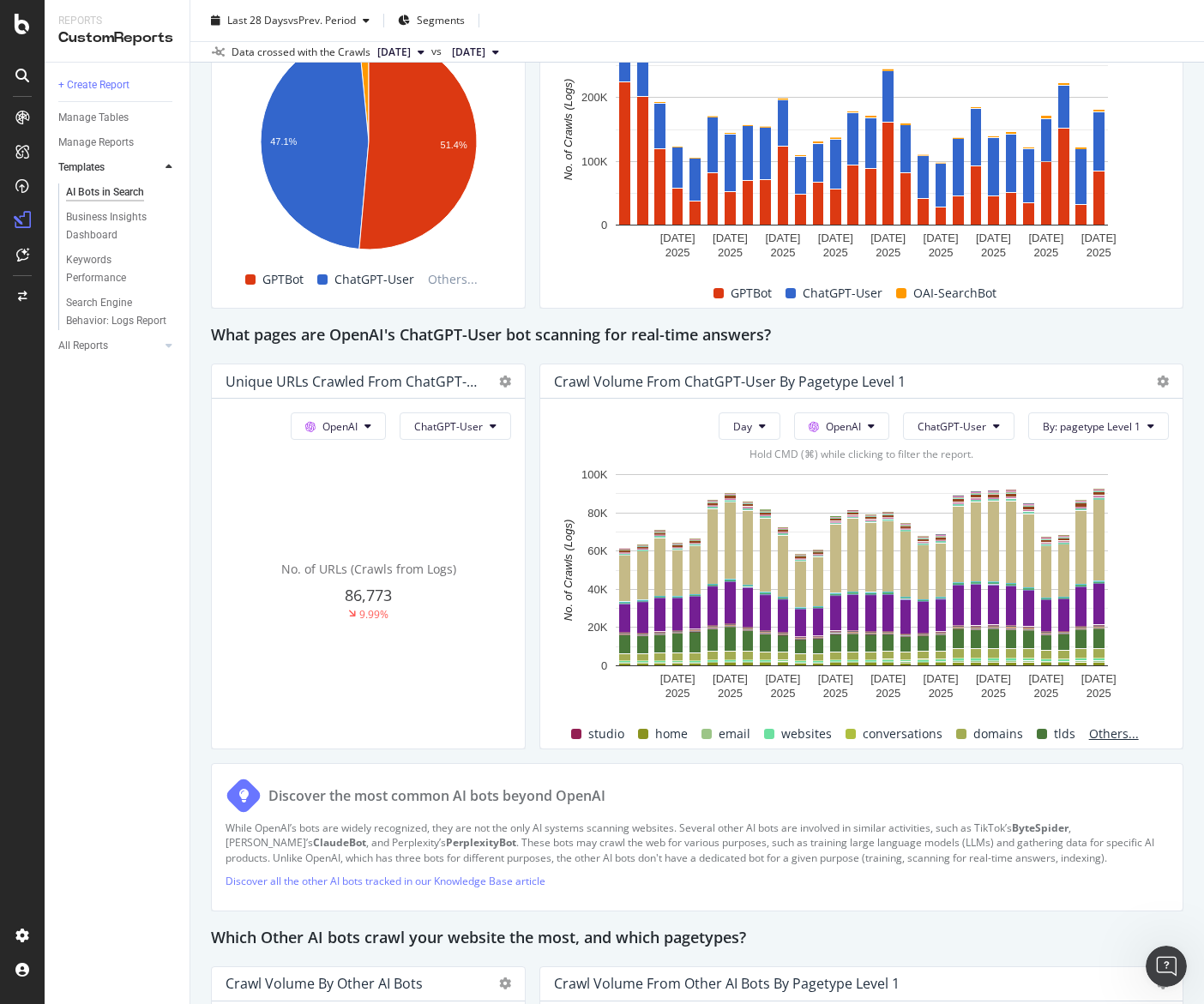
click at [1100, 736] on span "Others..." at bounding box center [1114, 733] width 64 height 20
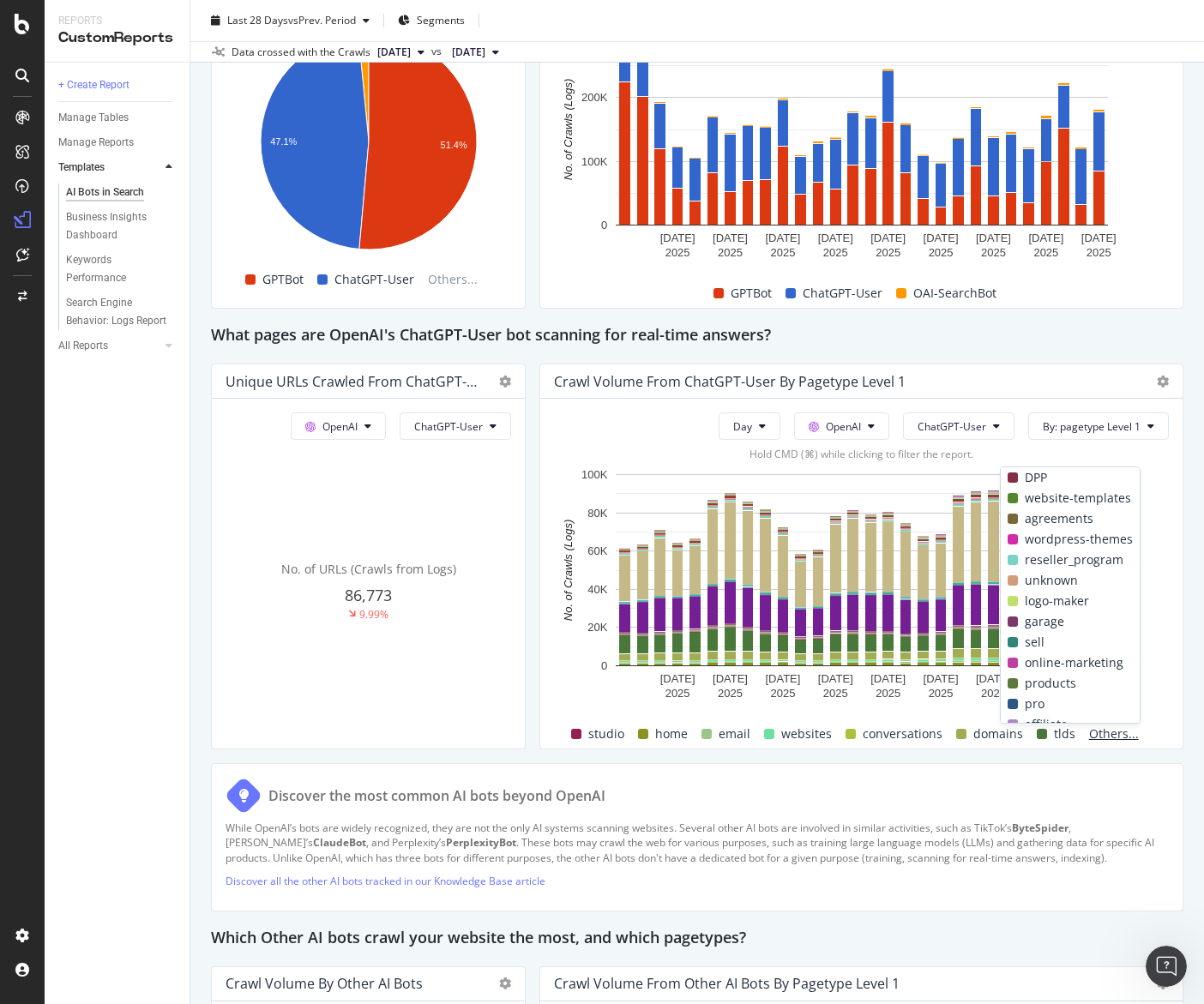
click at [1100, 736] on span "Others..." at bounding box center [1114, 733] width 64 height 20
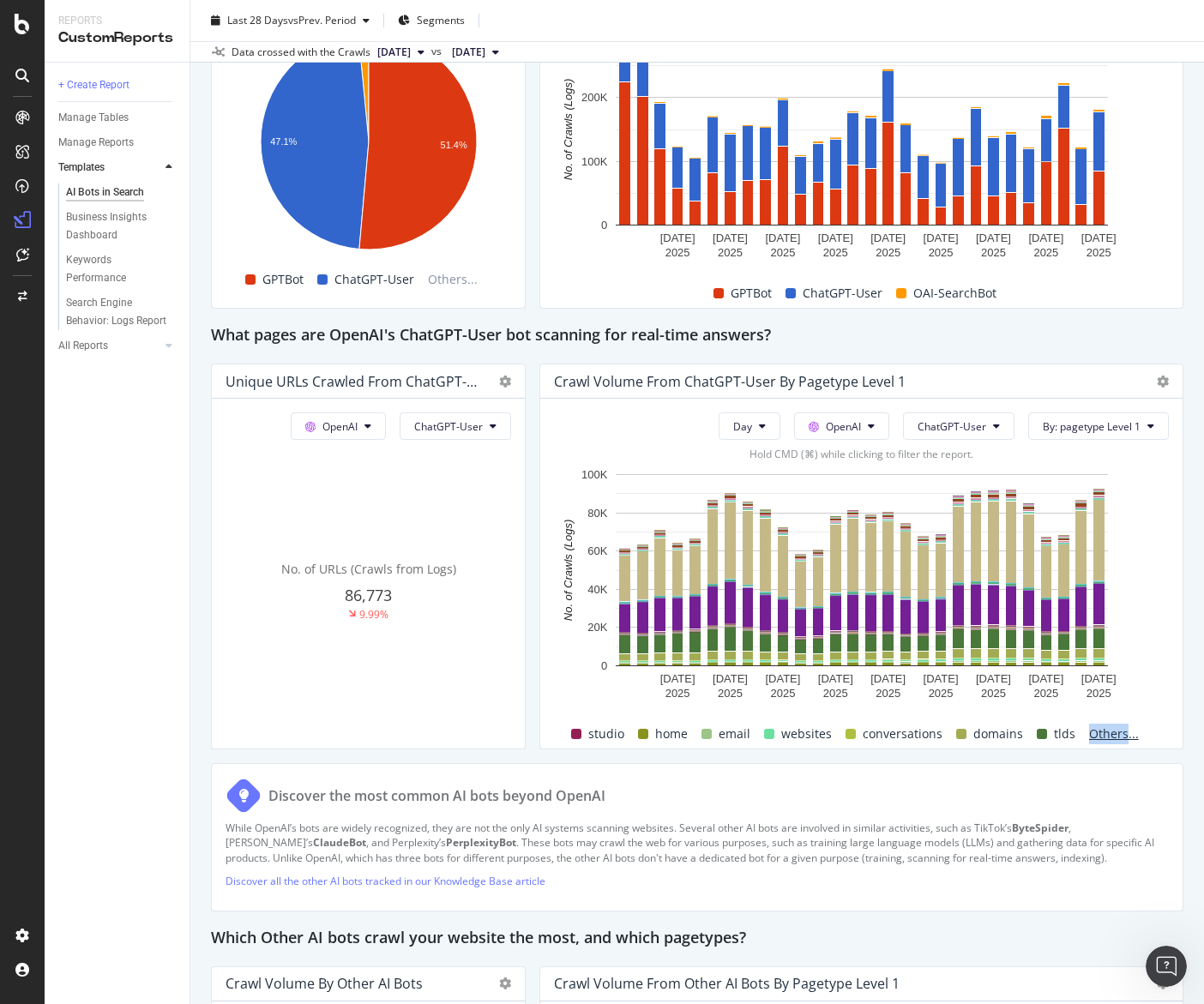
click at [1100, 736] on span "Others..." at bounding box center [1114, 733] width 64 height 20
drag, startPoint x: 1153, startPoint y: 634, endPoint x: 1072, endPoint y: 608, distance: 85.1
click at [1100, 634] on rect "A chart." at bounding box center [861, 586] width 615 height 241
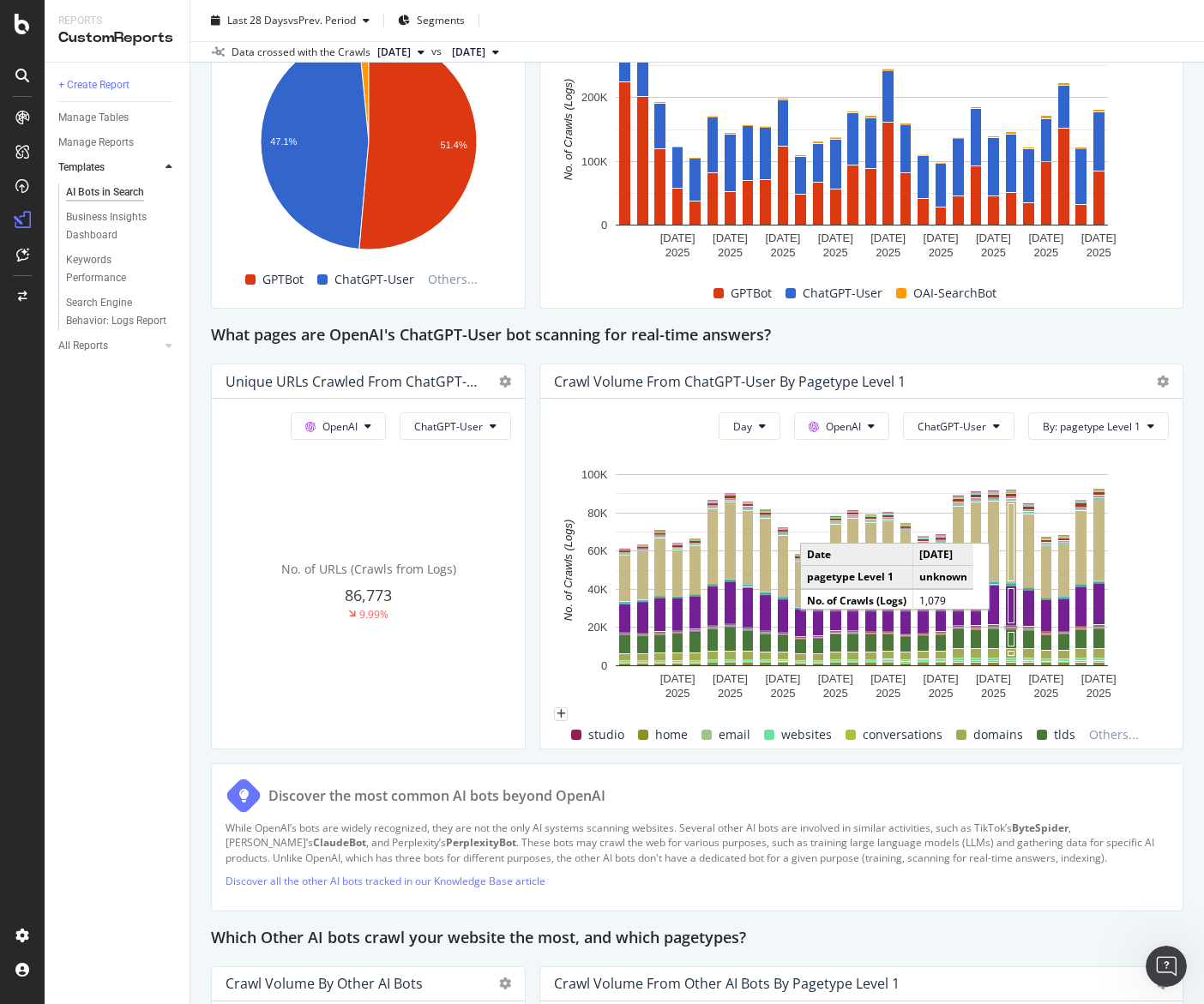
click at [1016, 629] on rect "A chart." at bounding box center [1011, 628] width 11 height 2
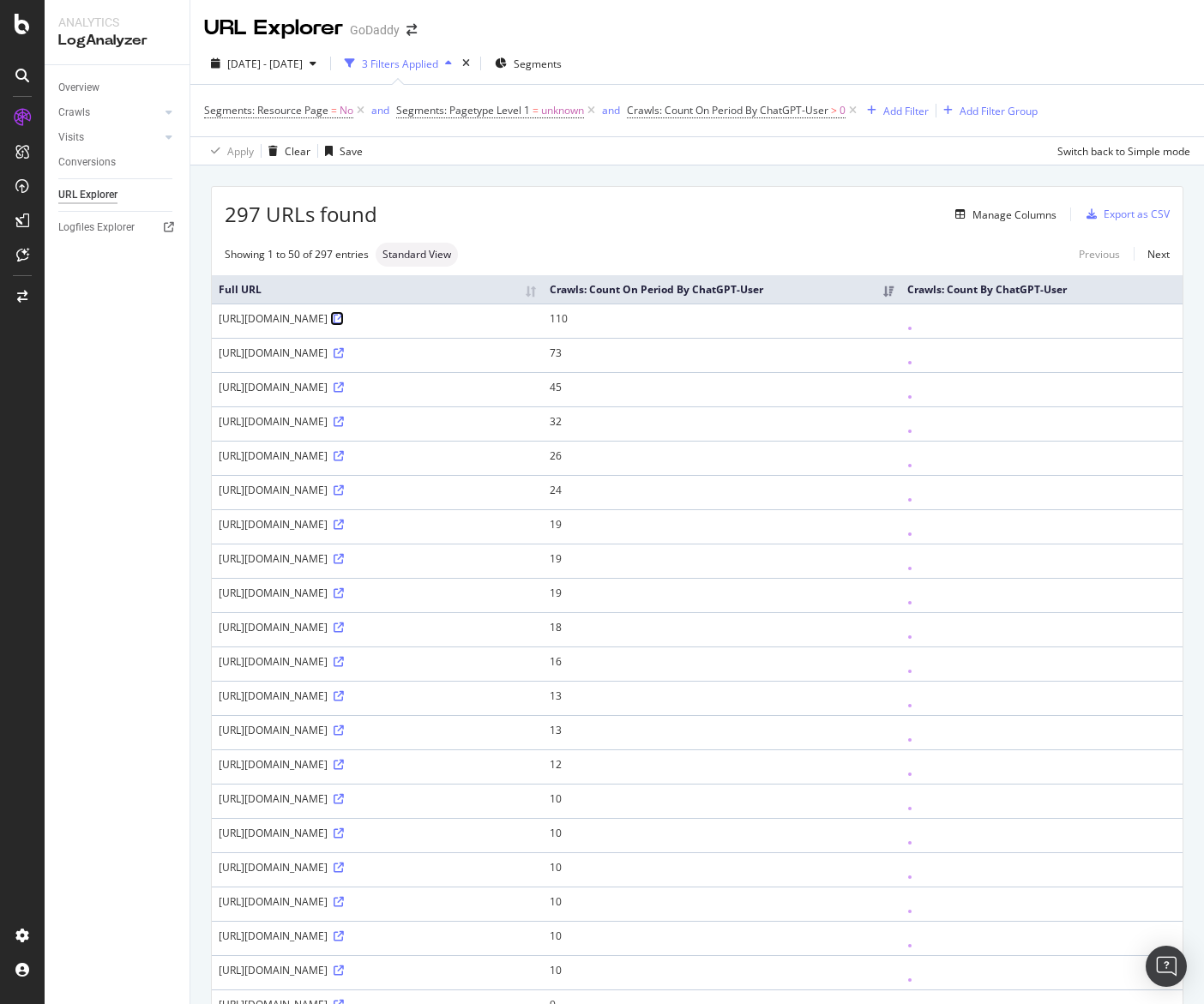
click at [344, 324] on icon at bounding box center [338, 319] width 11 height 11
click at [294, 65] on span "2025 Aug. 28th - Aug. 28th" at bounding box center [265, 64] width 75 height 14
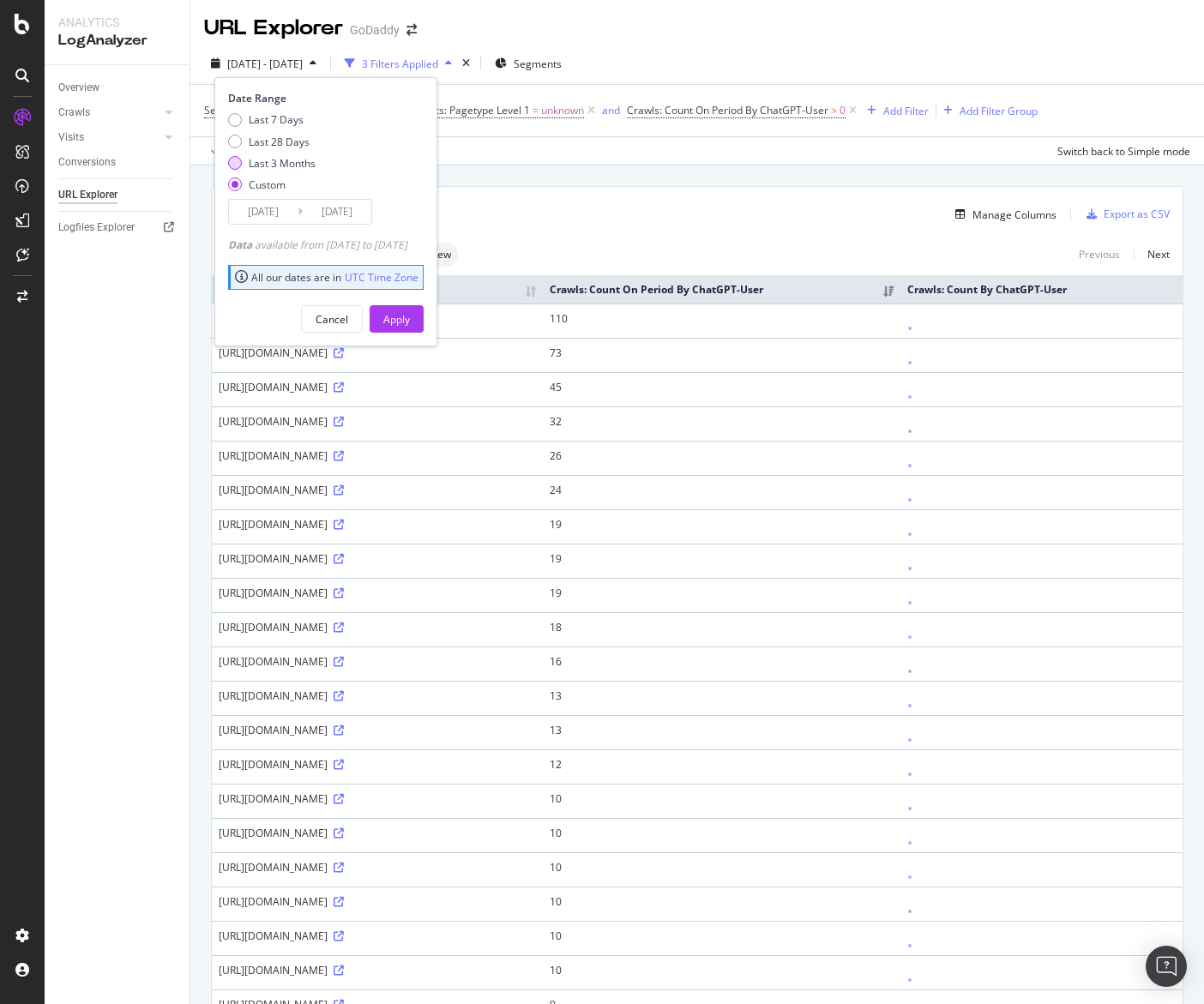
click at [277, 159] on div "Last 3 Months" at bounding box center [281, 163] width 67 height 14
type input "2025/06/04"
type input "2025/09/03"
click at [277, 216] on input "2025/06/04" at bounding box center [263, 212] width 69 height 24
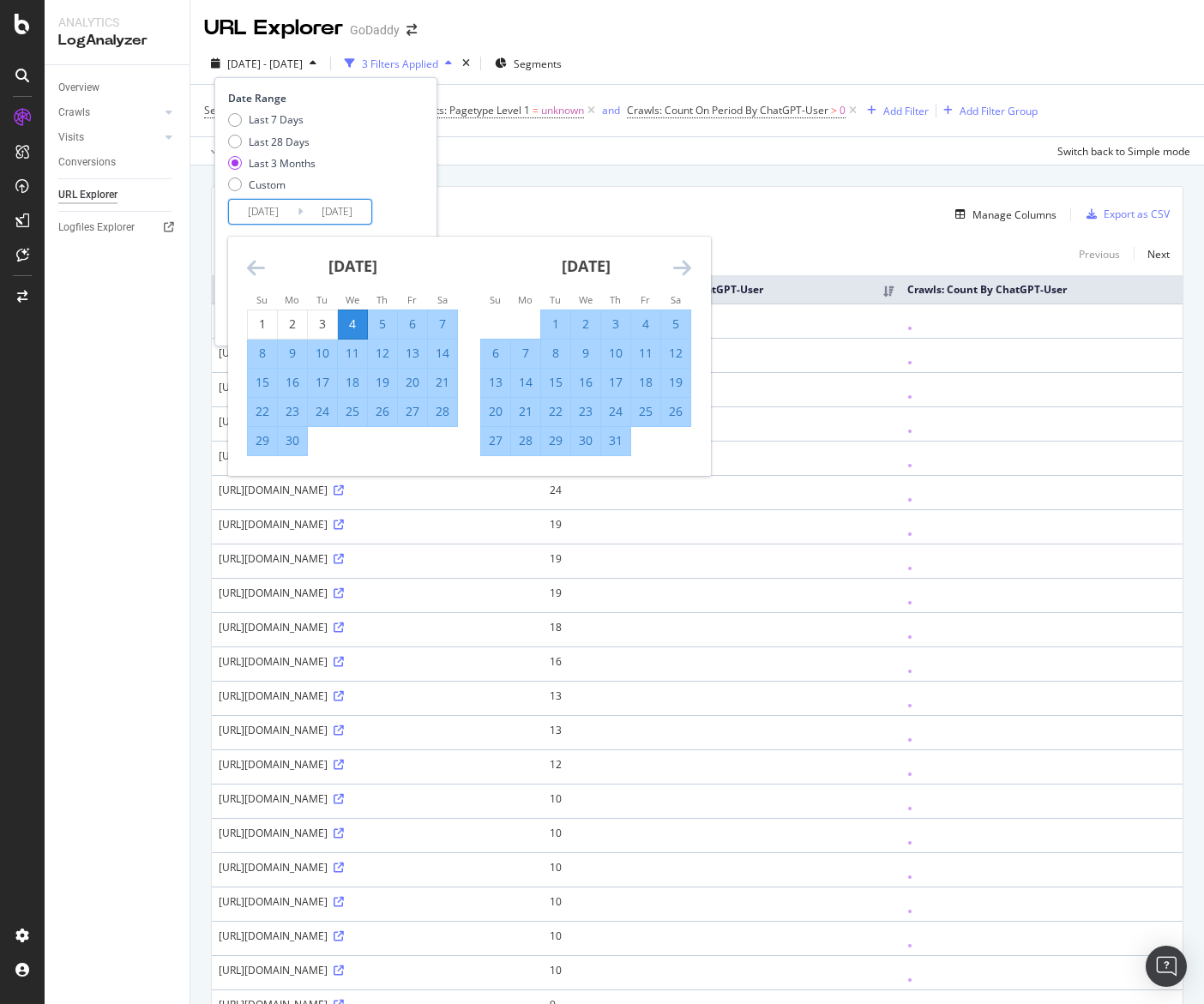
click at [259, 266] on icon "Move backward to switch to the previous month." at bounding box center [256, 267] width 18 height 20
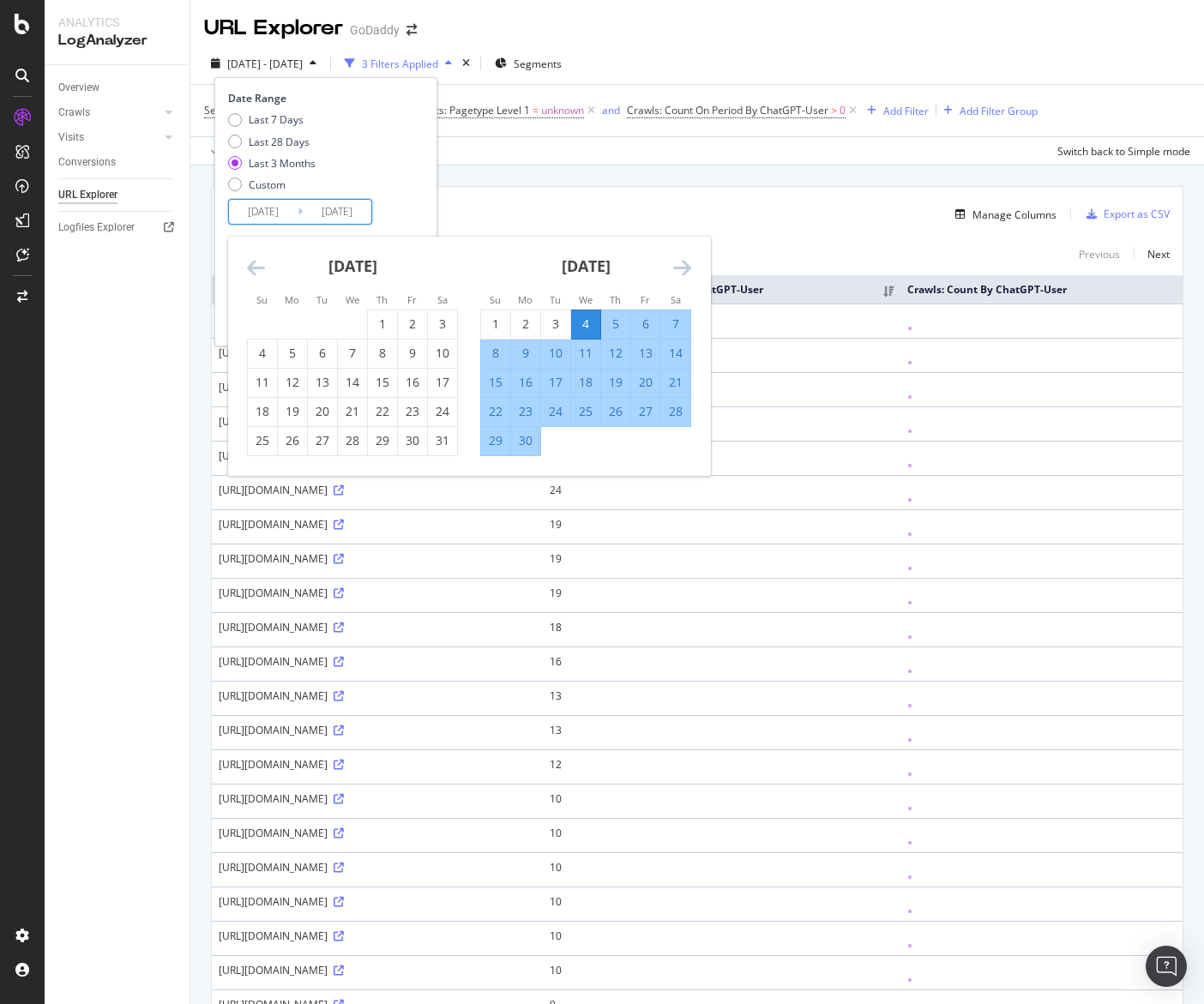
click at [259, 266] on icon "Move backward to switch to the previous month." at bounding box center [256, 267] width 18 height 20
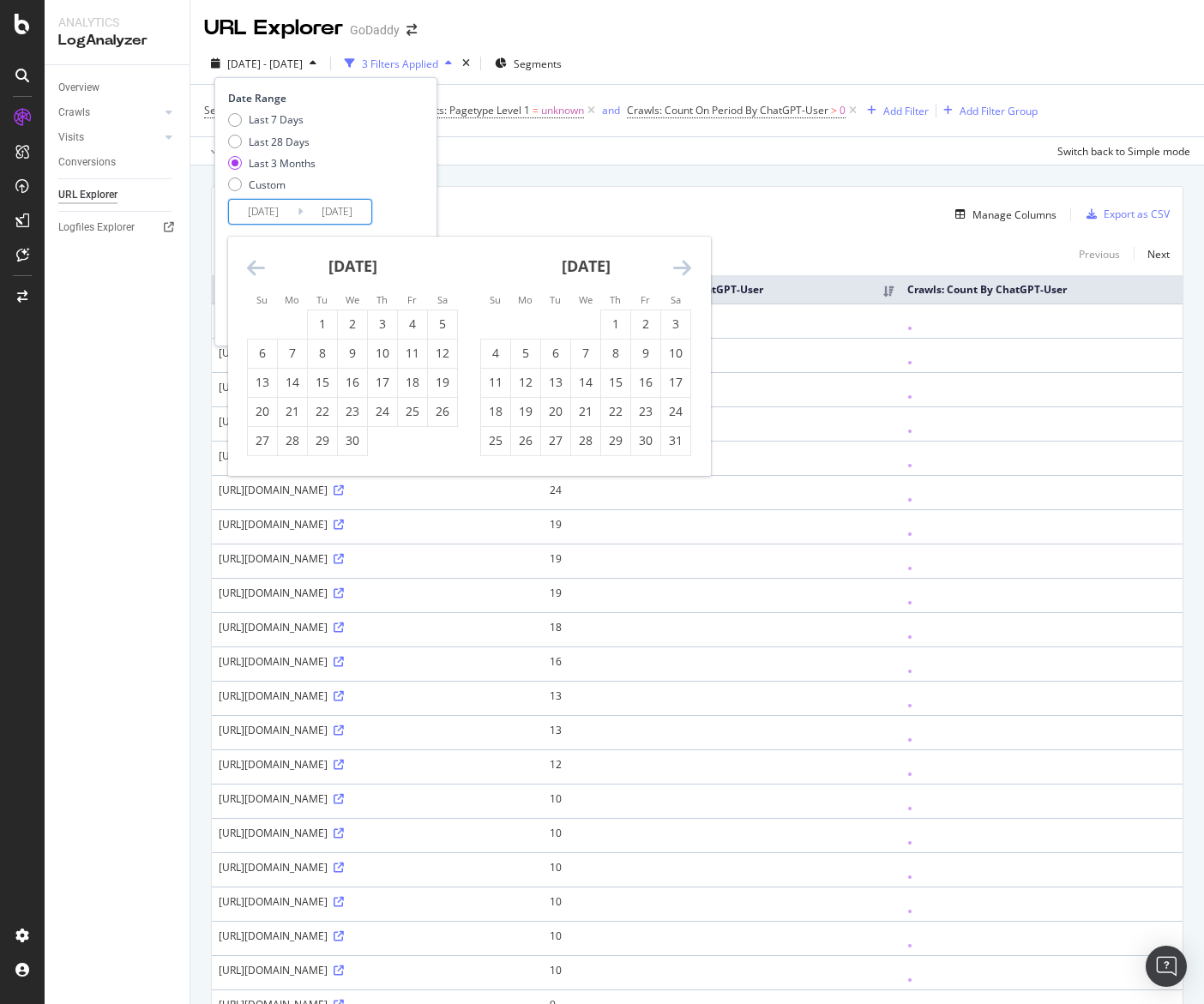
click at [259, 266] on icon "Move backward to switch to the previous month." at bounding box center [256, 267] width 18 height 20
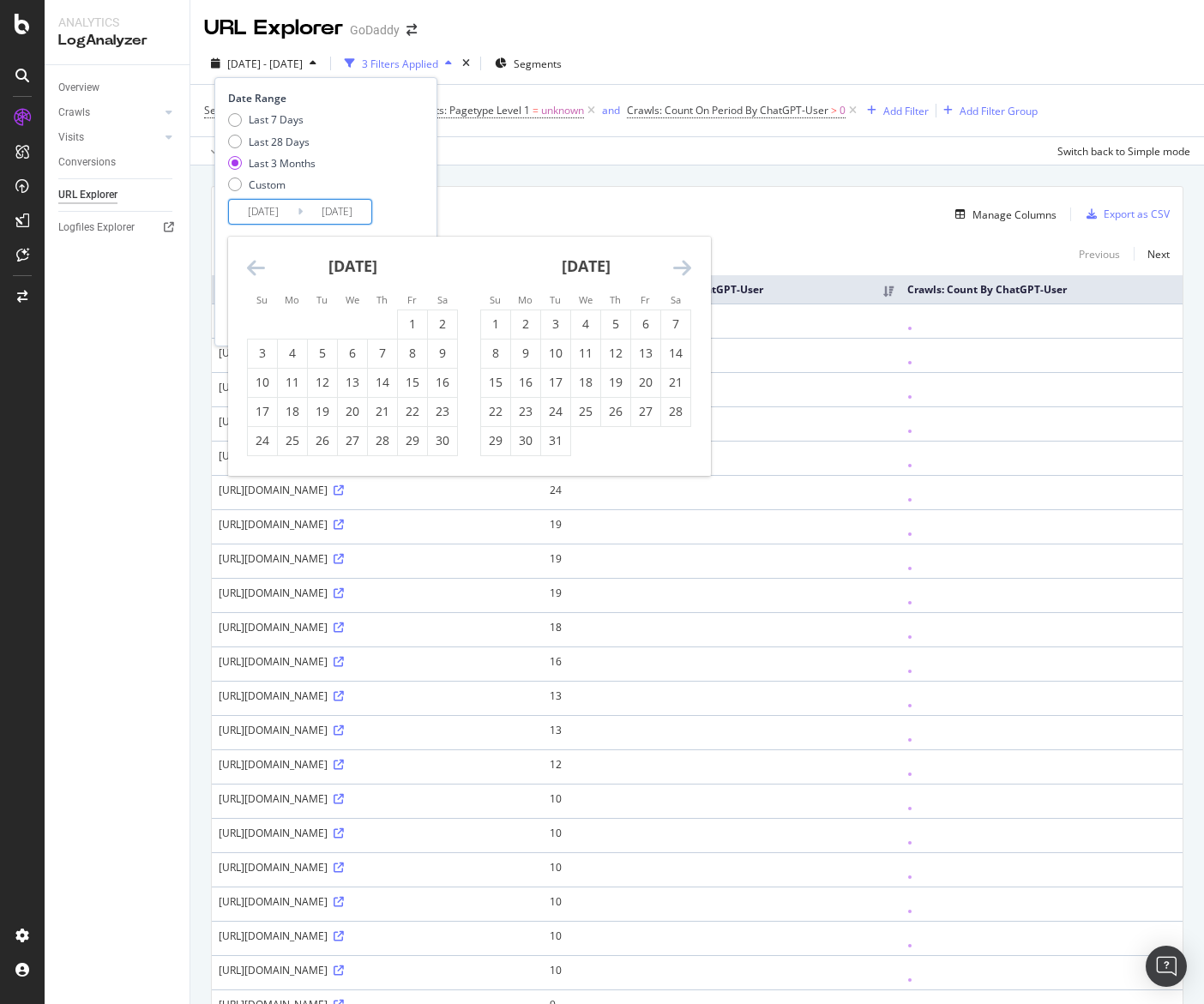
click at [259, 266] on icon "Move backward to switch to the previous month." at bounding box center [256, 267] width 18 height 20
click at [350, 331] on div "4" at bounding box center [353, 325] width 29 height 17
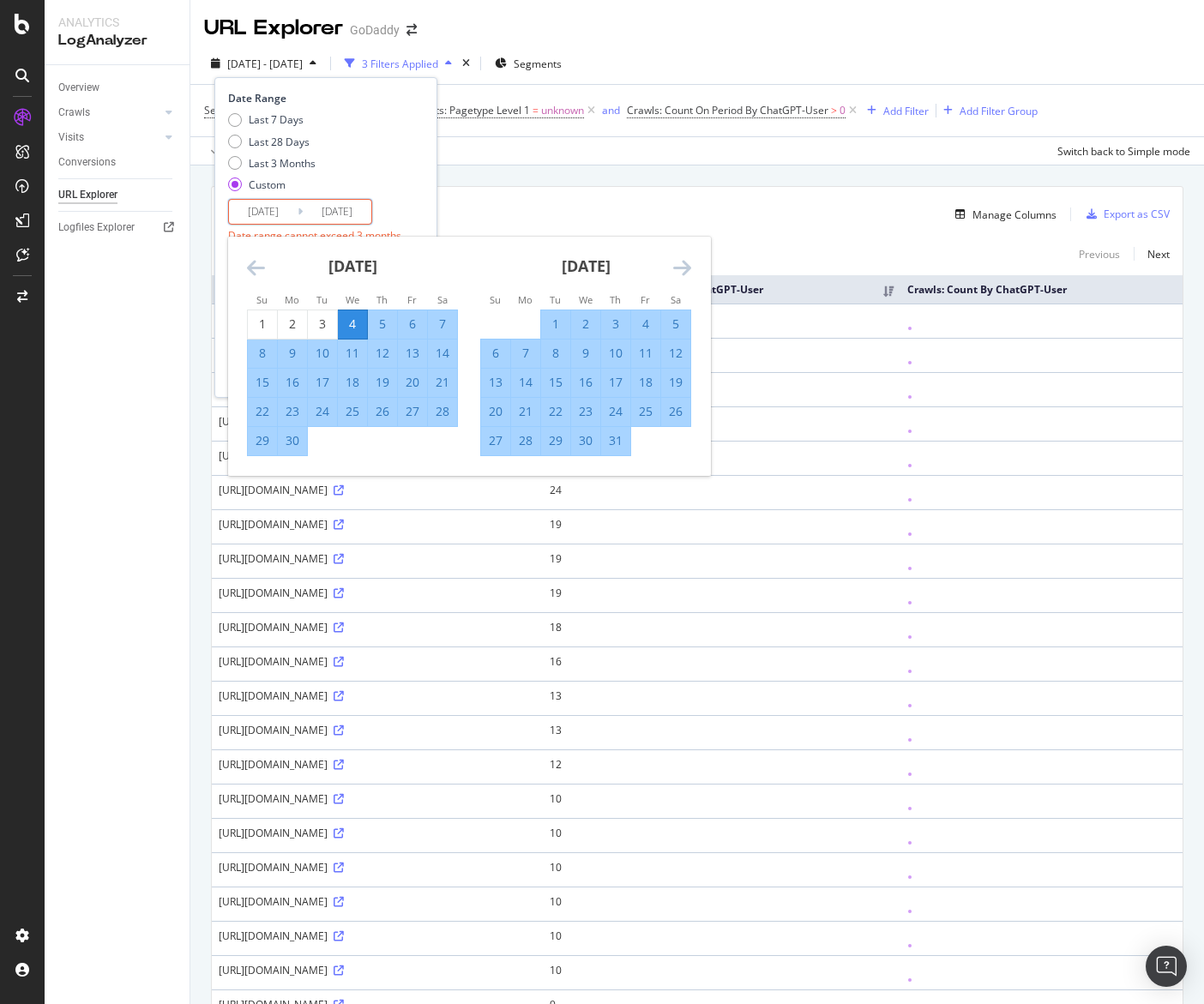
click at [403, 200] on div "Date Range Last 7 Days Last 28 Days Last 3 Months Custom 2024/09/04 Navigate fo…" at bounding box center [324, 183] width 191 height 185
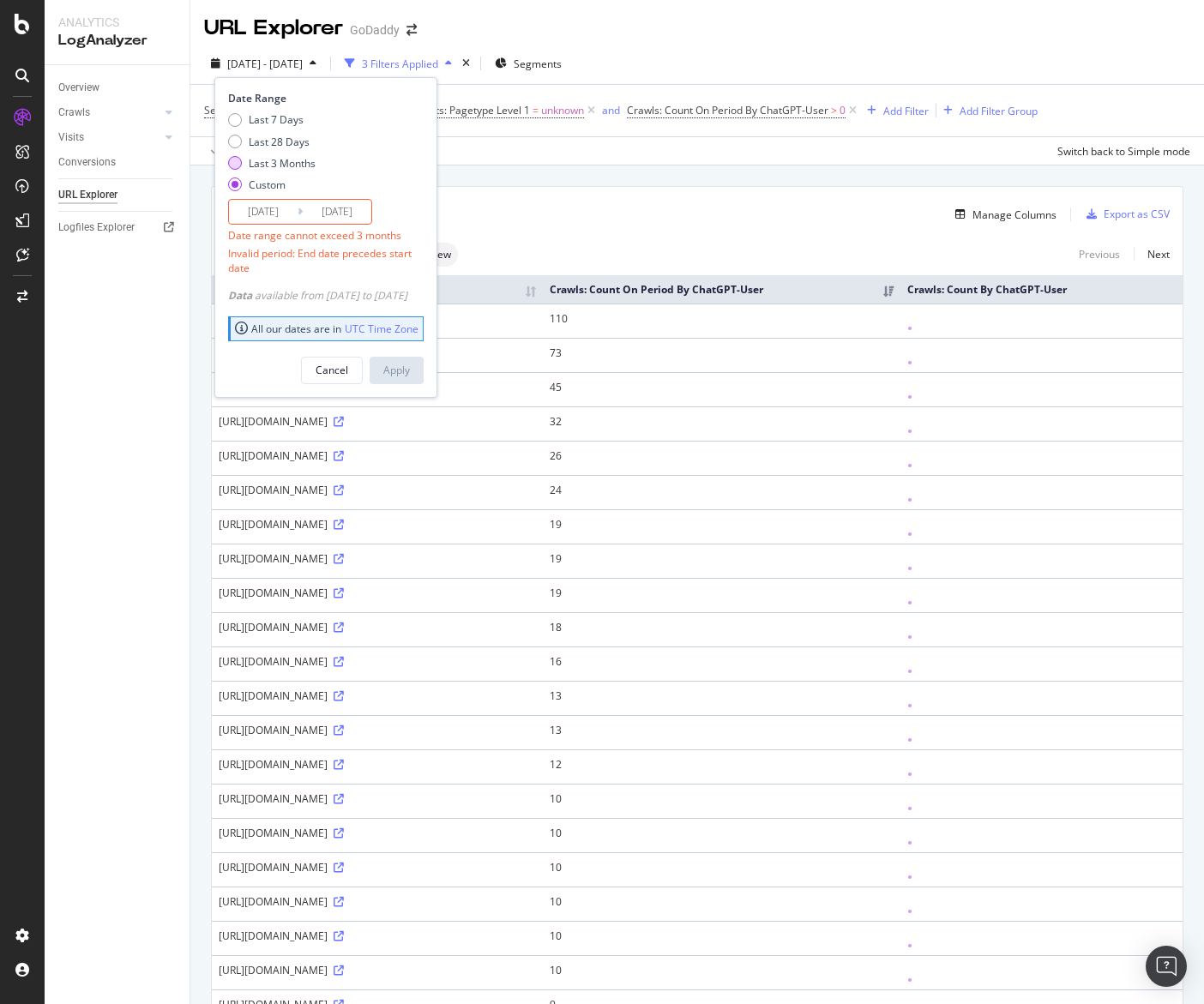
click at [286, 162] on div "Last 3 Months" at bounding box center [281, 163] width 67 height 14
type input "2025/06/04"
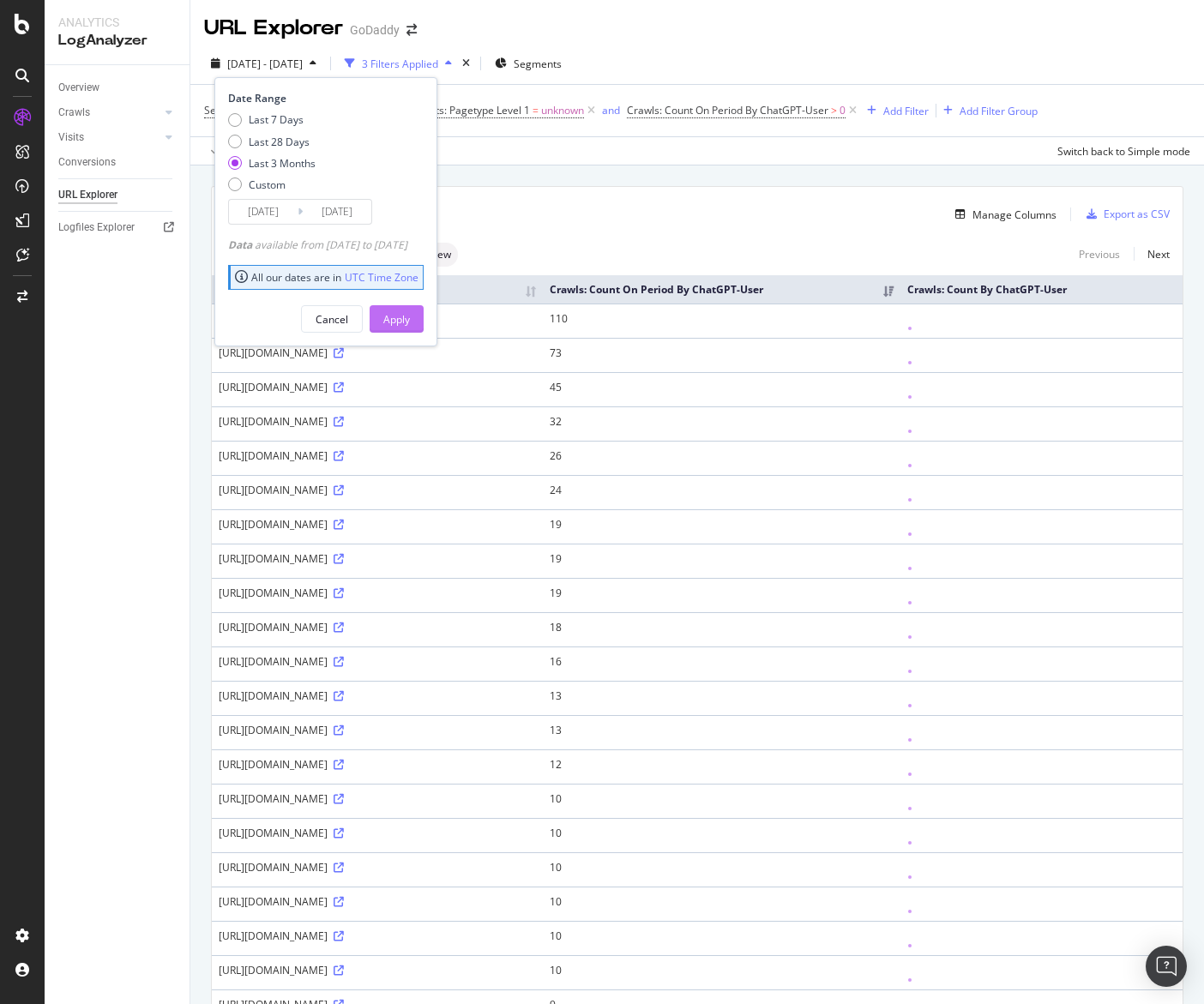
click at [410, 330] on div "Apply" at bounding box center [397, 319] width 27 height 26
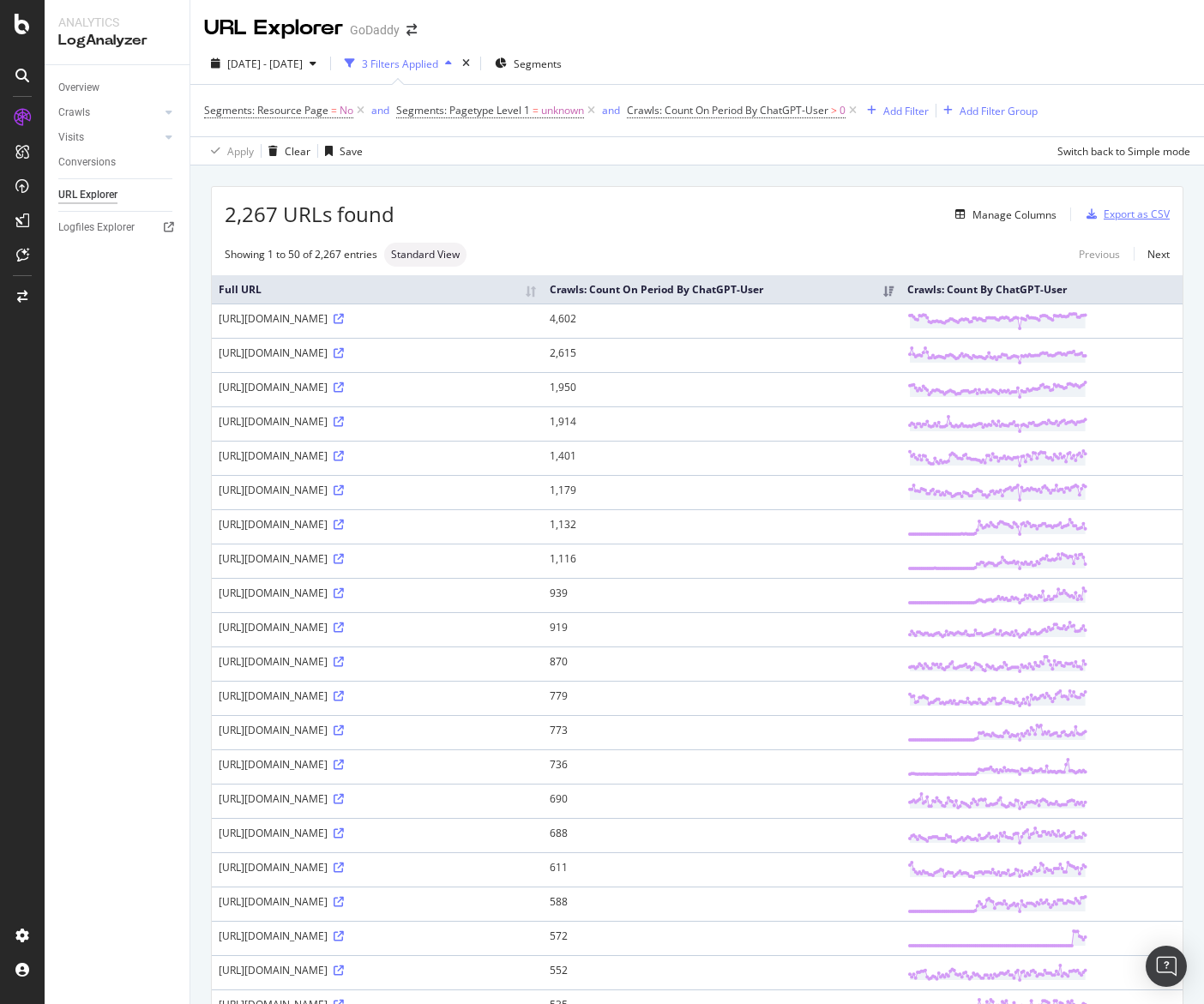
click at [1123, 221] on div "Export as CSV" at bounding box center [1136, 214] width 66 height 14
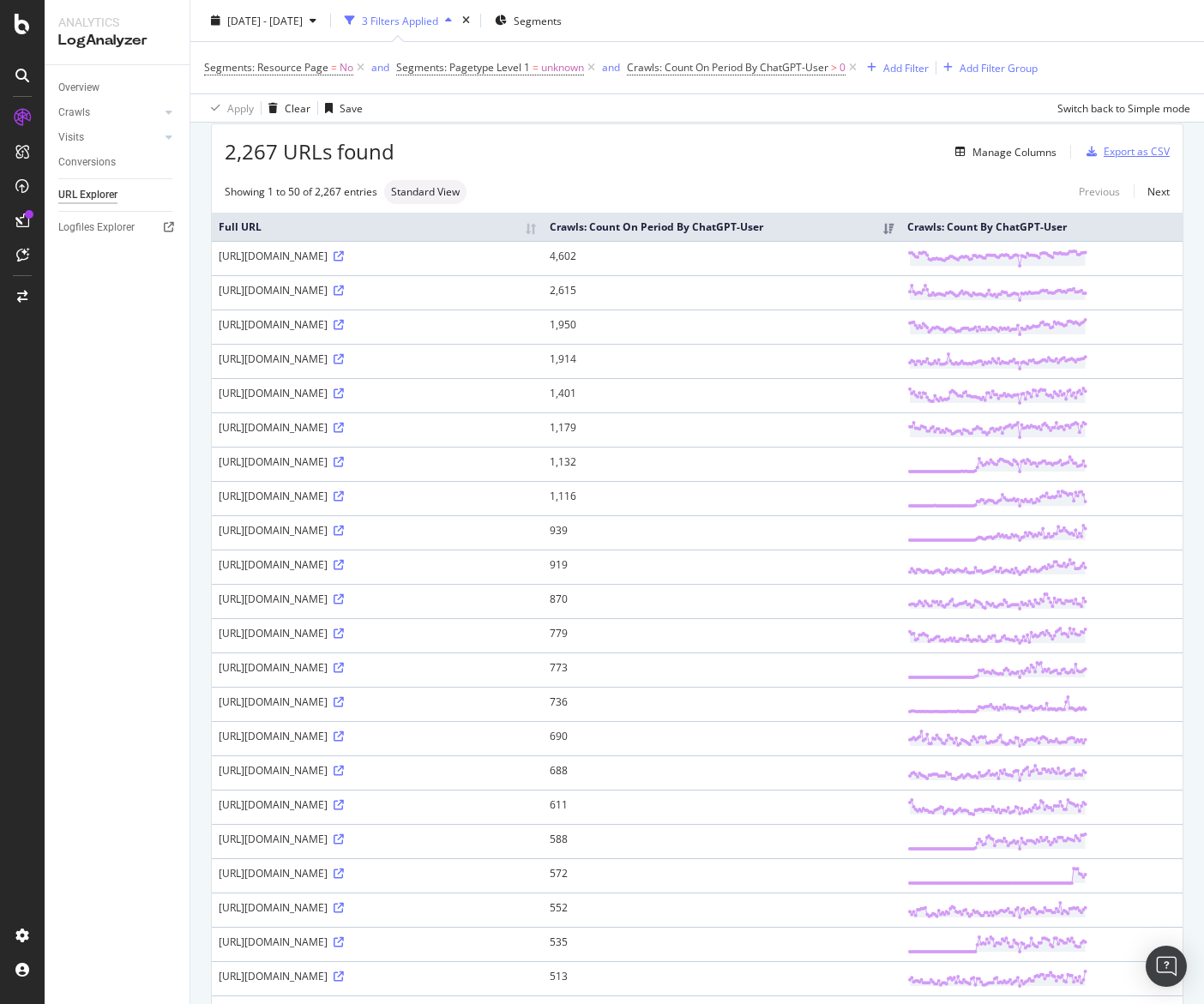
scroll to position [117, 0]
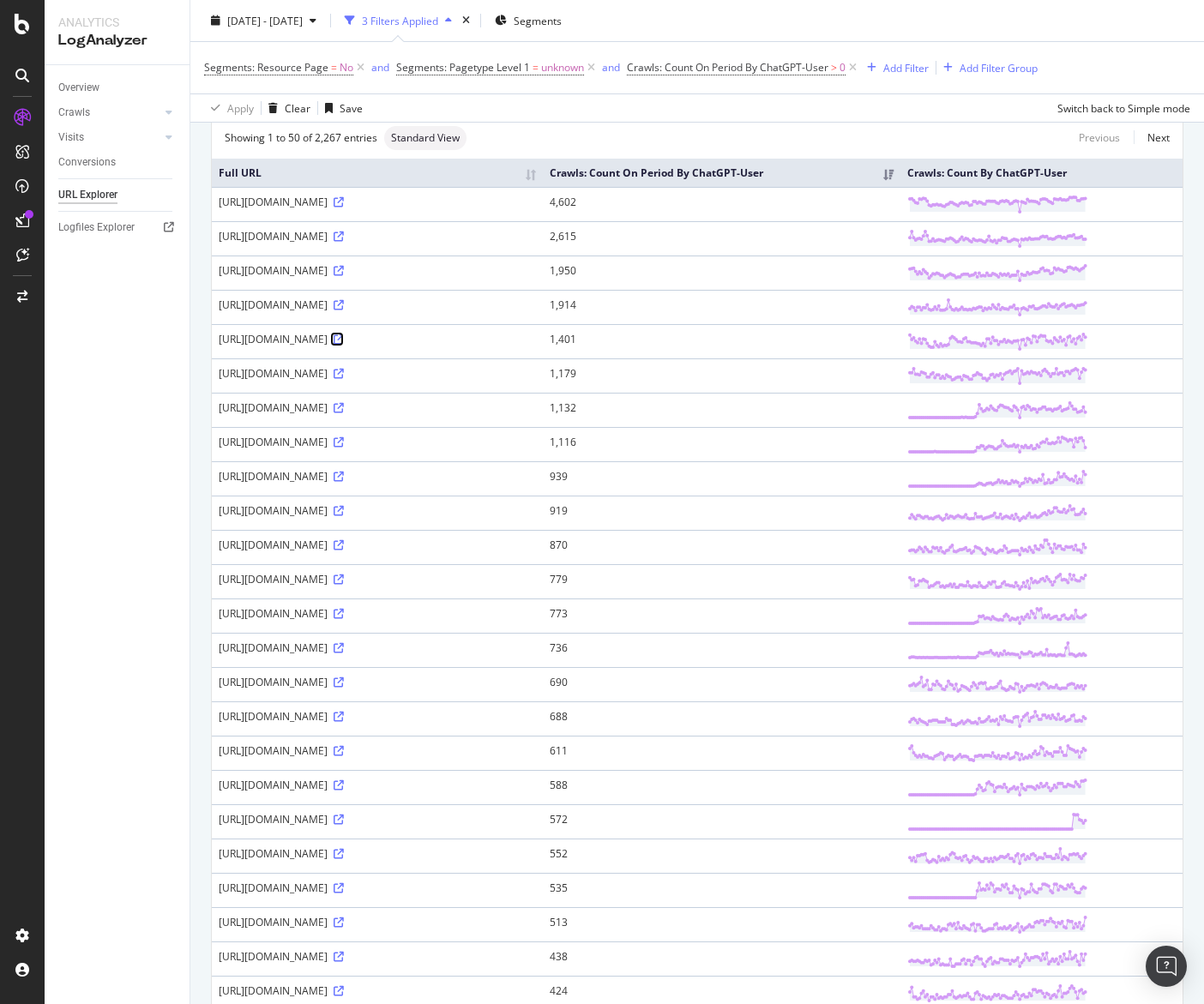
click at [344, 343] on icon at bounding box center [338, 339] width 11 height 11
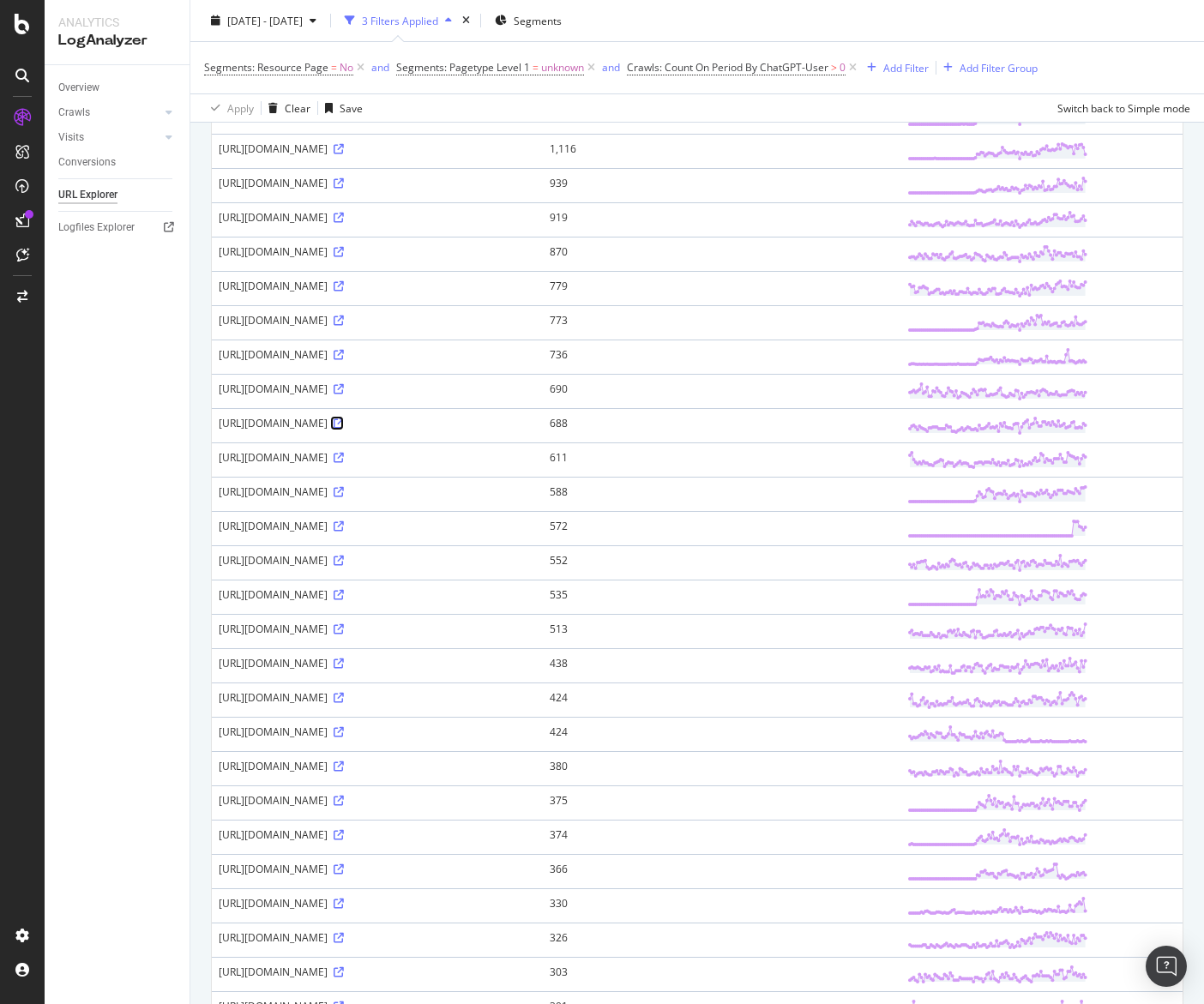
click at [344, 424] on icon at bounding box center [338, 423] width 11 height 11
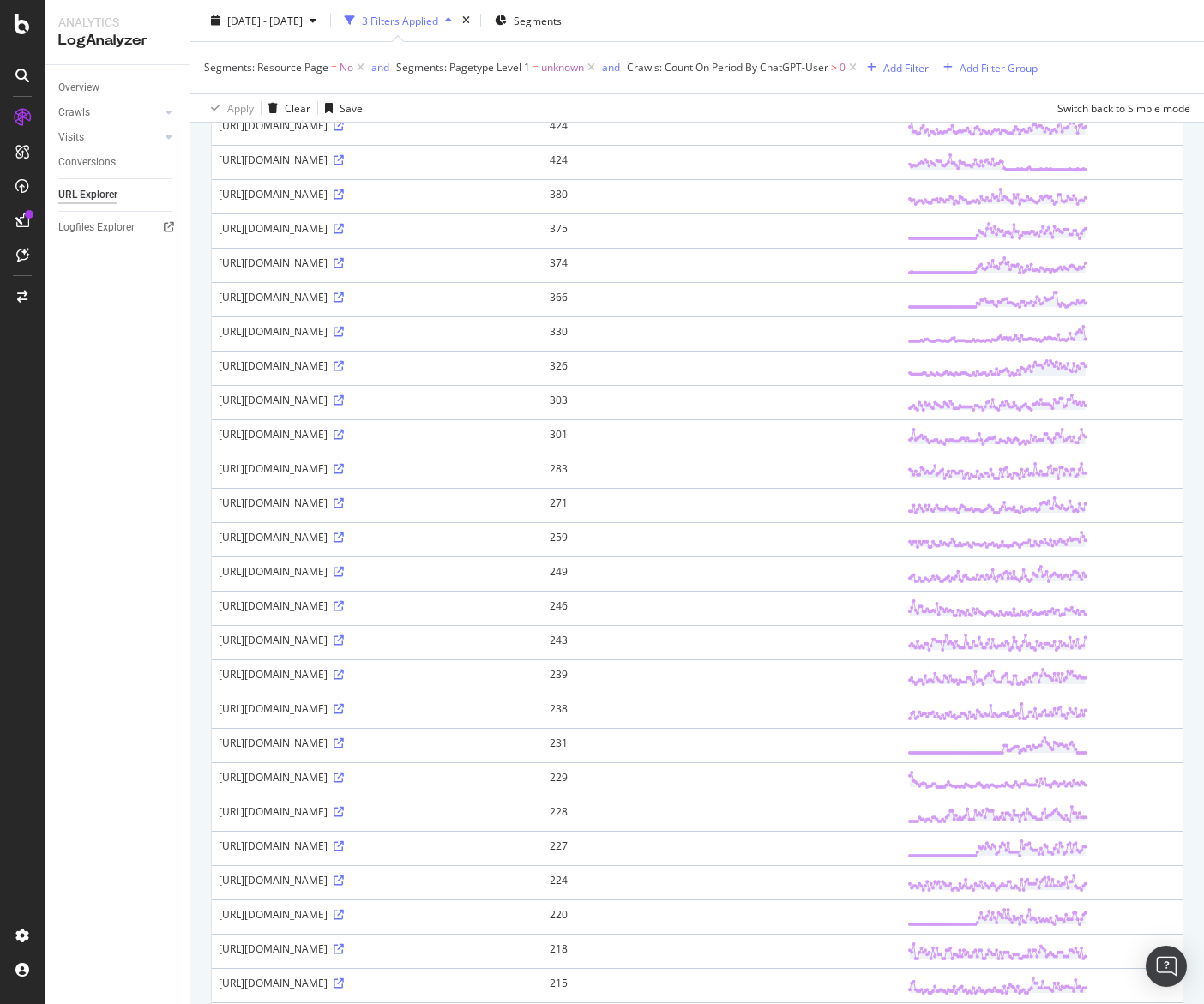
scroll to position [1095, 0]
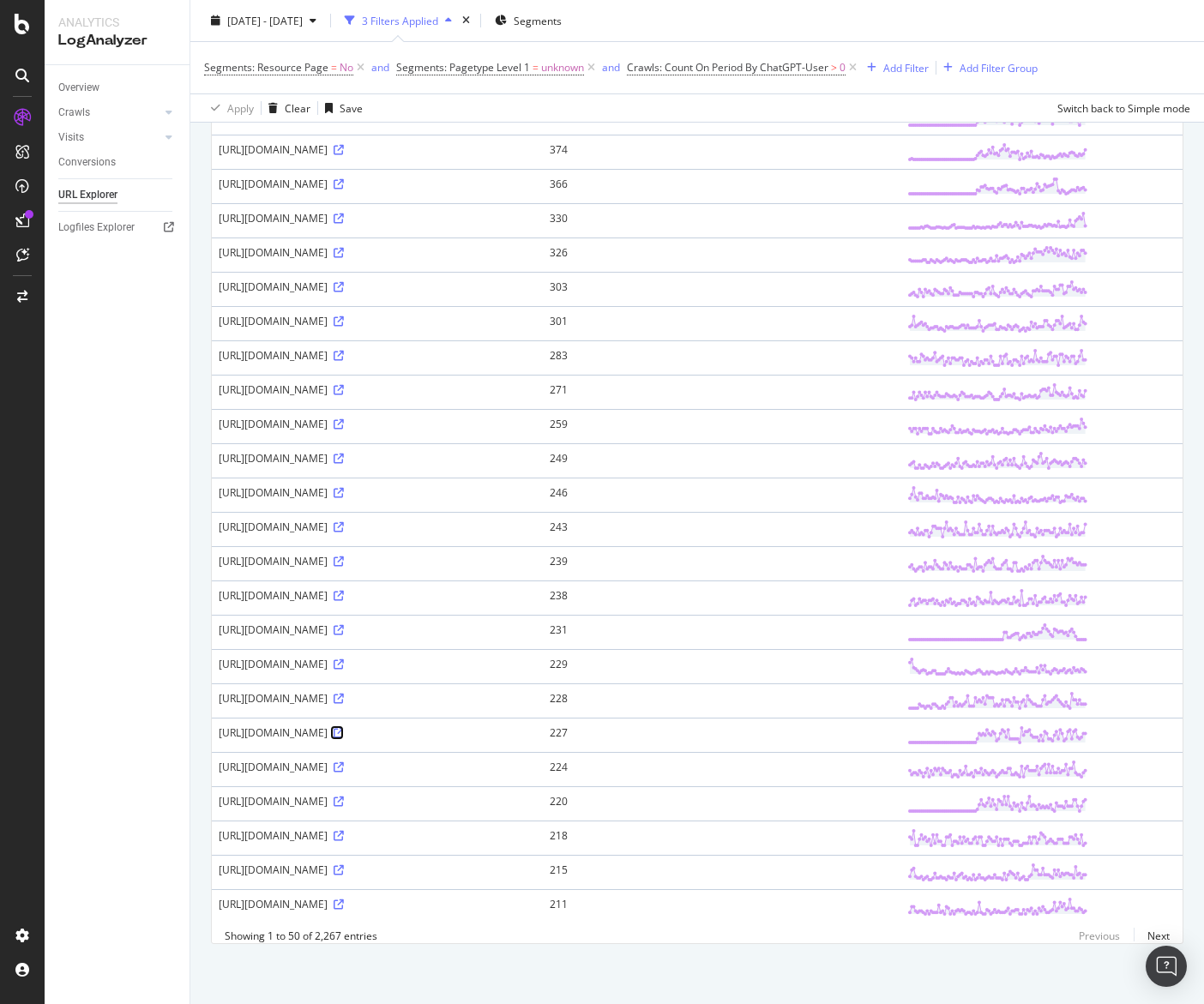
click at [344, 732] on icon at bounding box center [338, 733] width 11 height 11
drag, startPoint x: 478, startPoint y: 322, endPoint x: 378, endPoint y: 324, distance: 100.0
click at [378, 324] on div "https://www.godaddy.com/pt-br/servico-hospedagem" at bounding box center [377, 321] width 317 height 14
copy div "servico-hospedagem"
click at [536, 325] on div "https://www.godaddy.com/pt-br/servico-hospedagem" at bounding box center [377, 321] width 317 height 14
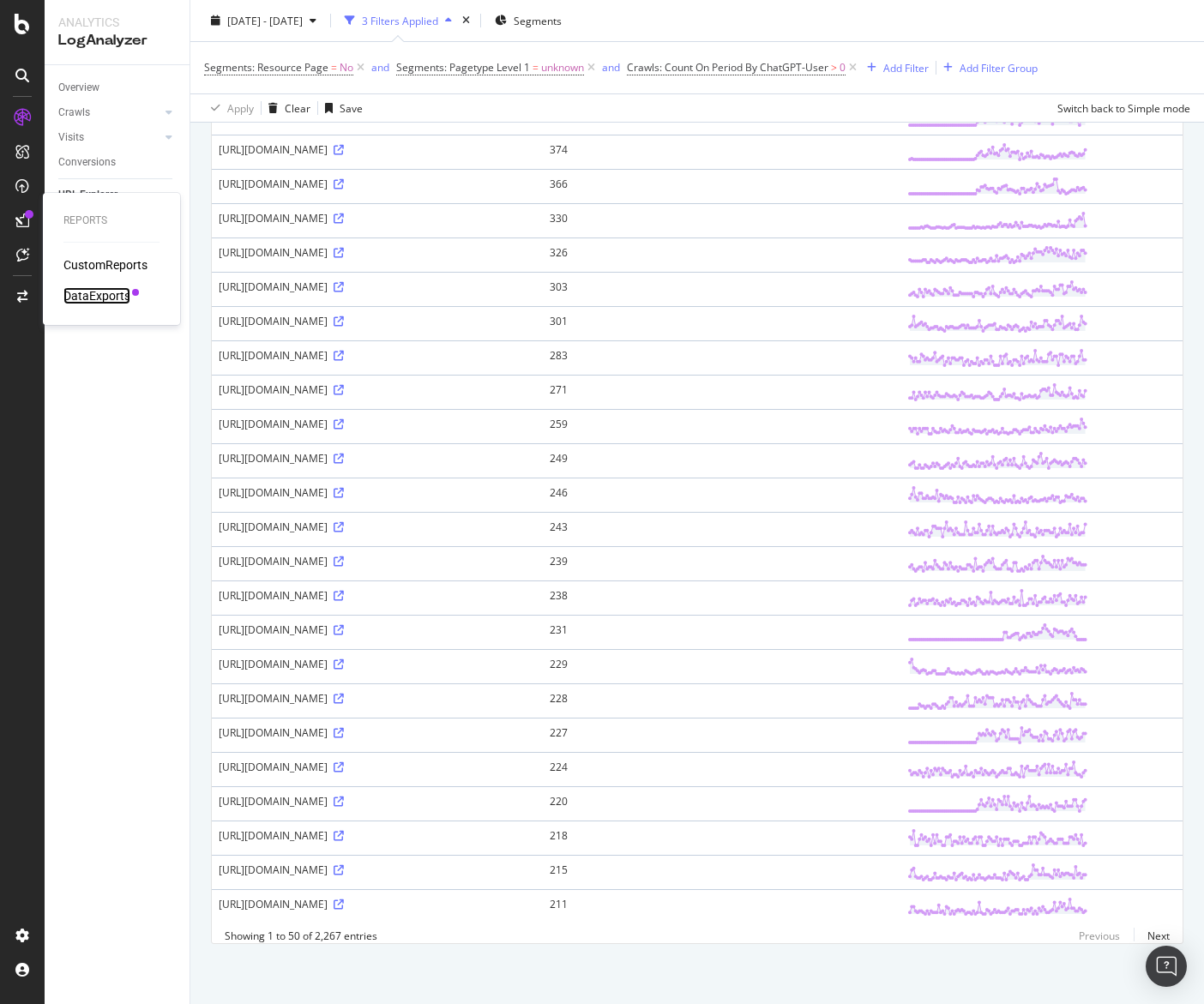
click at [72, 291] on div "DataExports" at bounding box center [97, 296] width 67 height 17
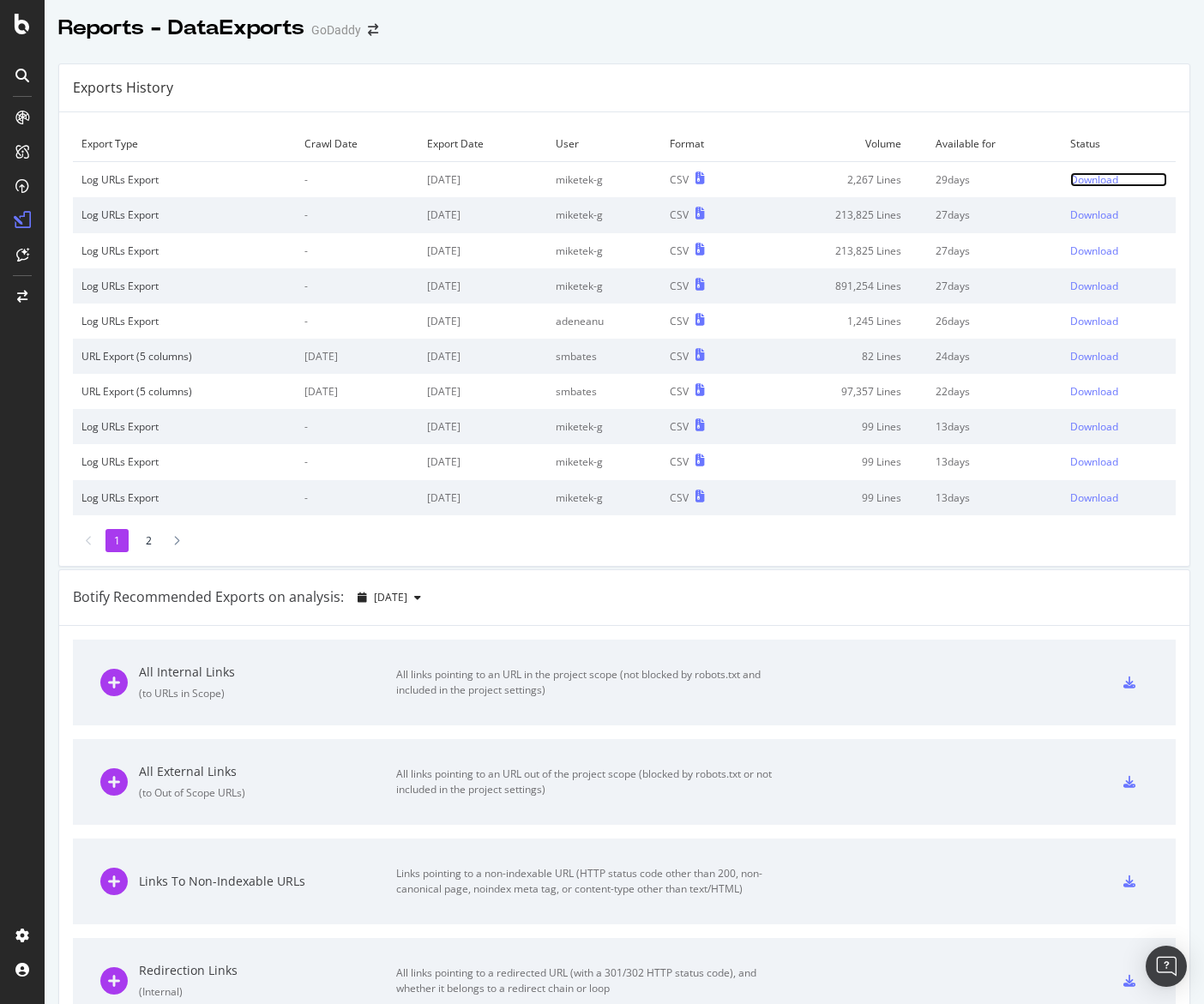
click at [1102, 178] on div "Download" at bounding box center [1095, 179] width 48 height 14
